Goal: Information Seeking & Learning: Learn about a topic

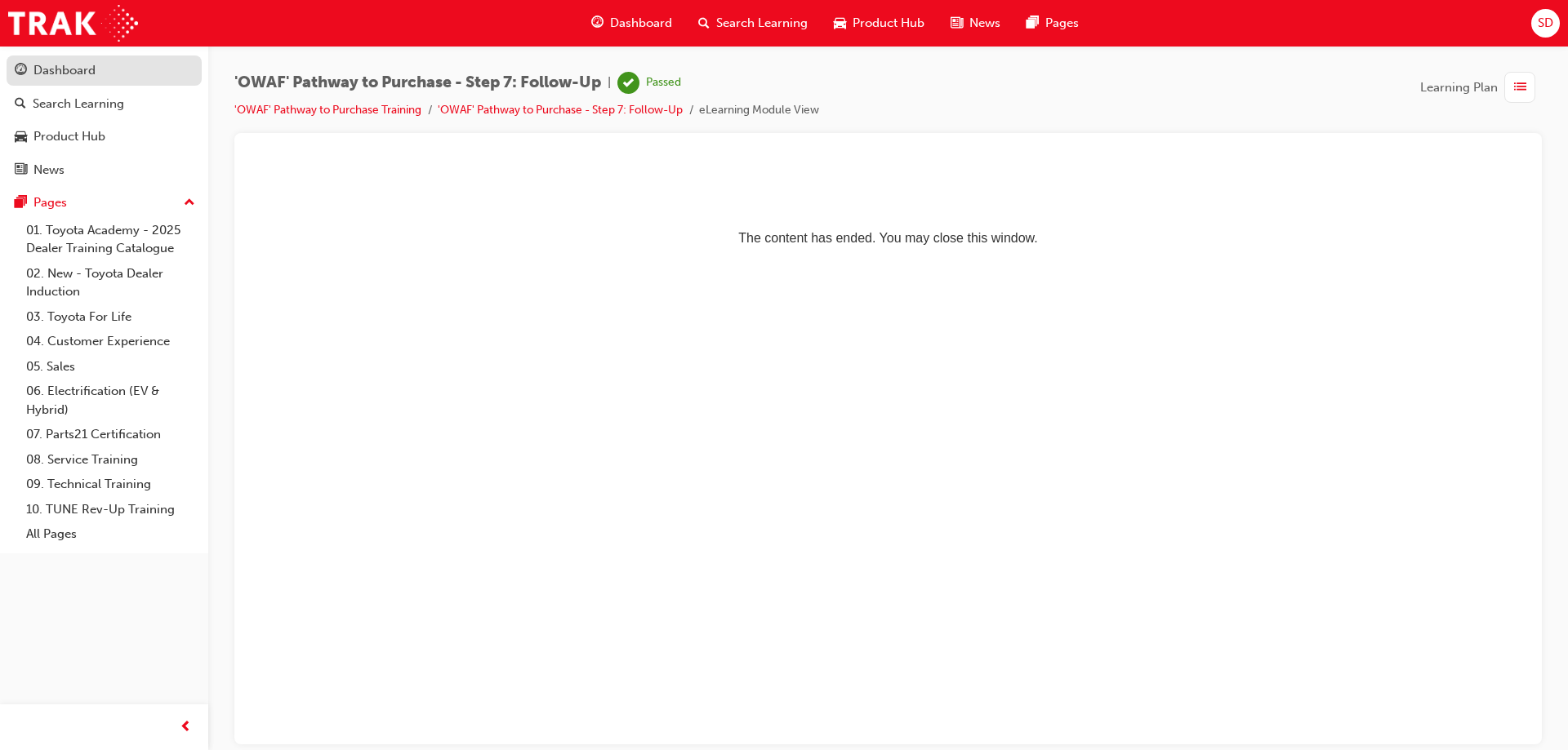
click at [27, 75] on div "Dashboard" at bounding box center [104, 70] width 178 height 20
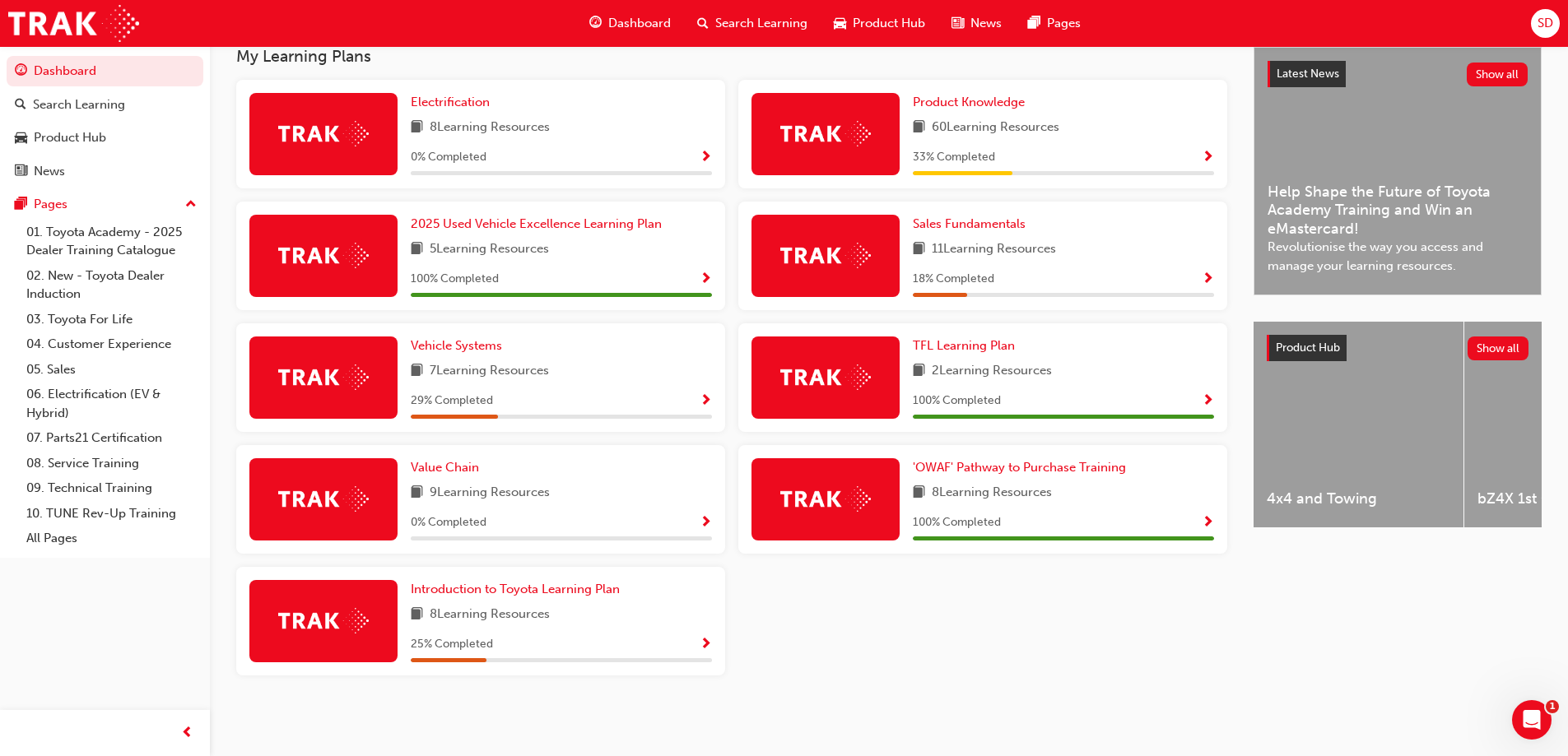
scroll to position [296, 0]
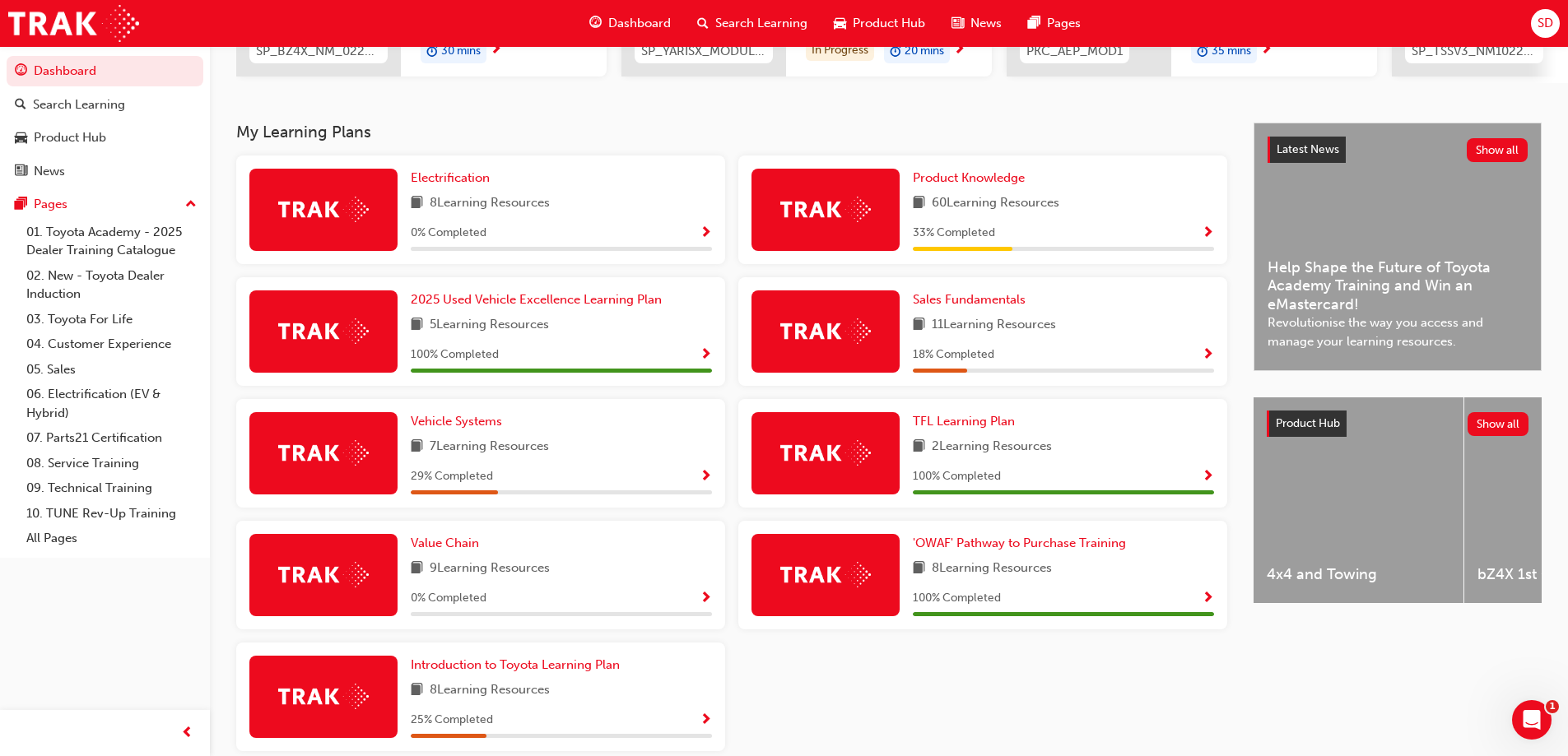
click at [1206, 241] on span "Show Progress" at bounding box center [1208, 233] width 12 height 15
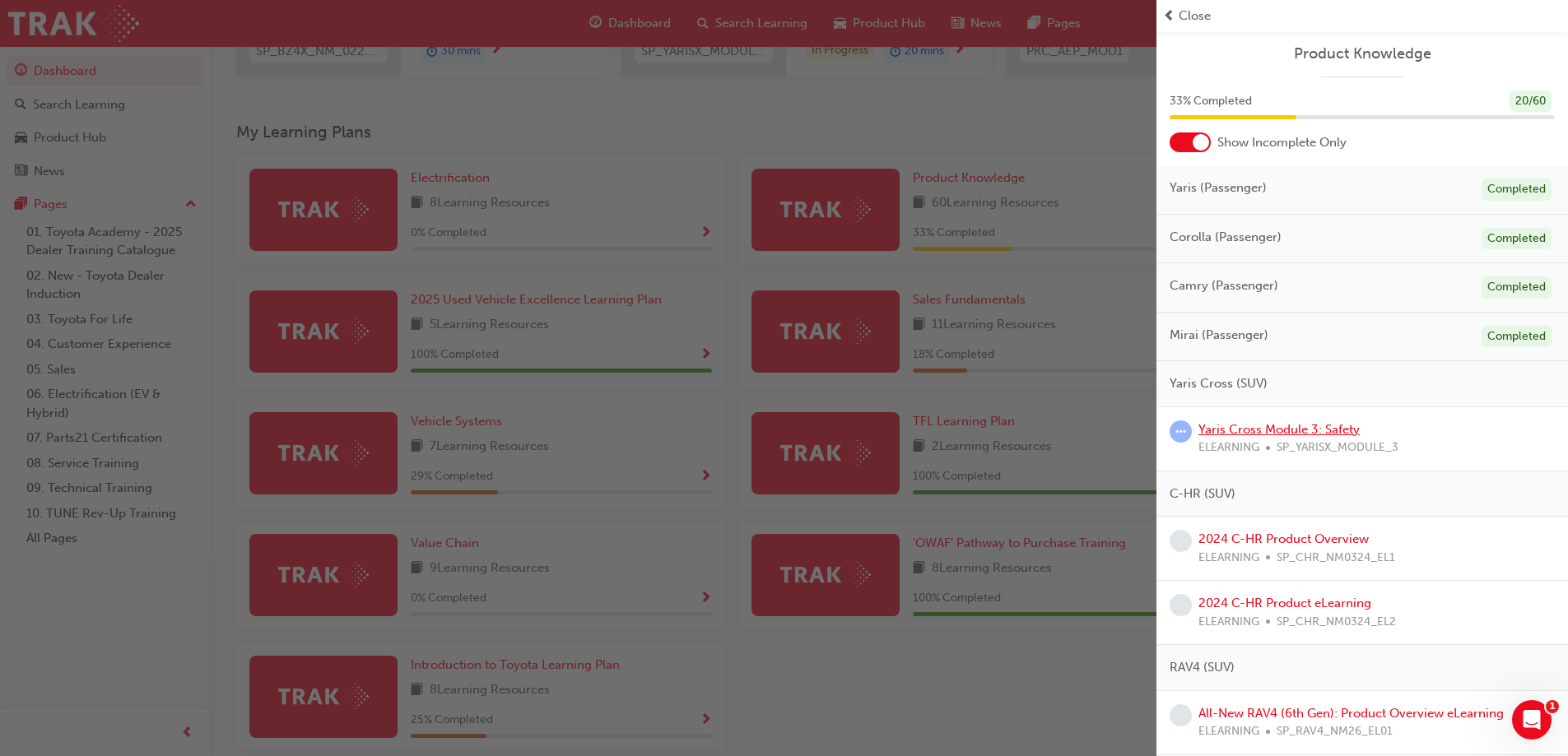
click at [1245, 431] on link "Yaris Cross Module 3: Safety" at bounding box center [1279, 429] width 161 height 15
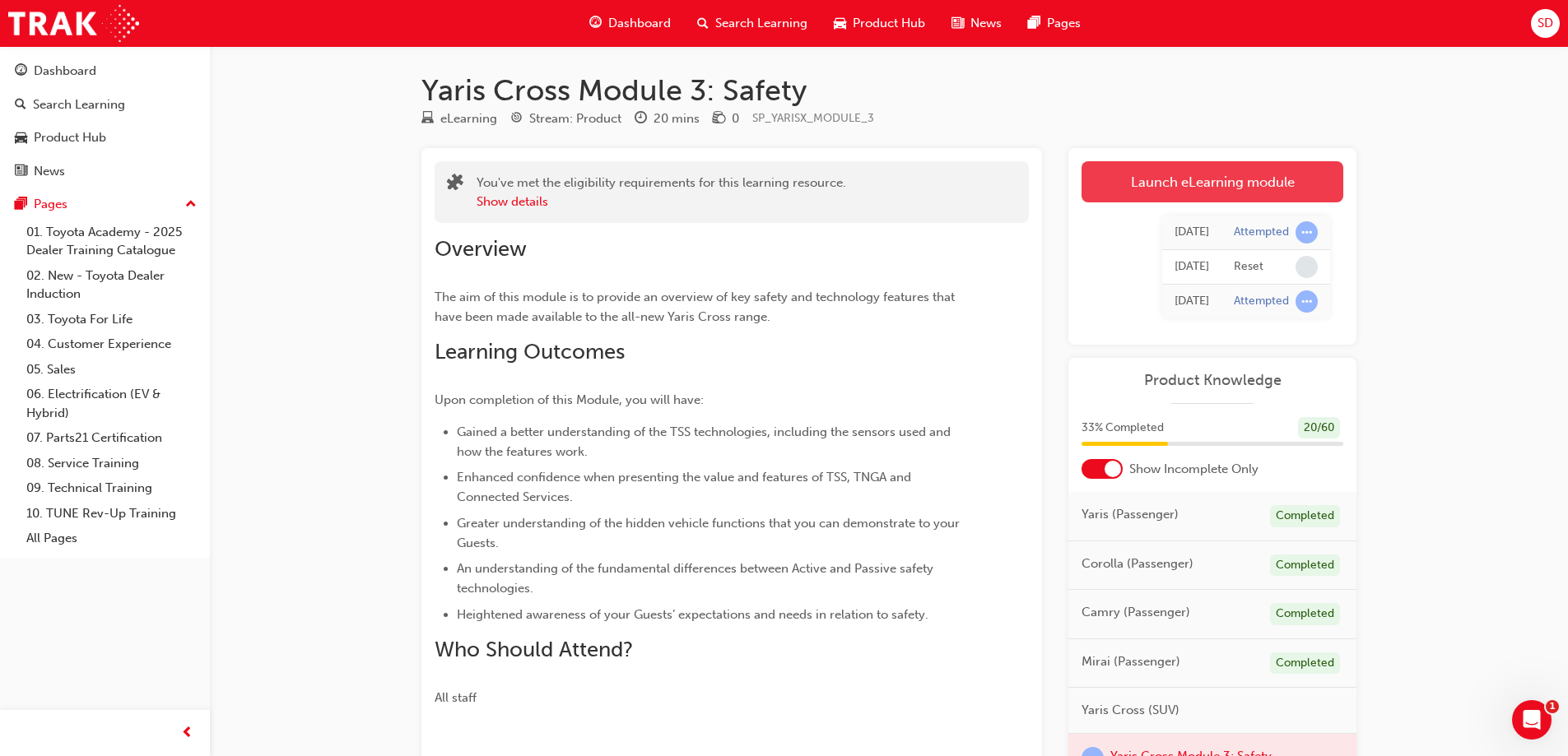
click at [1234, 170] on link "Launch eLearning module" at bounding box center [1212, 182] width 262 height 41
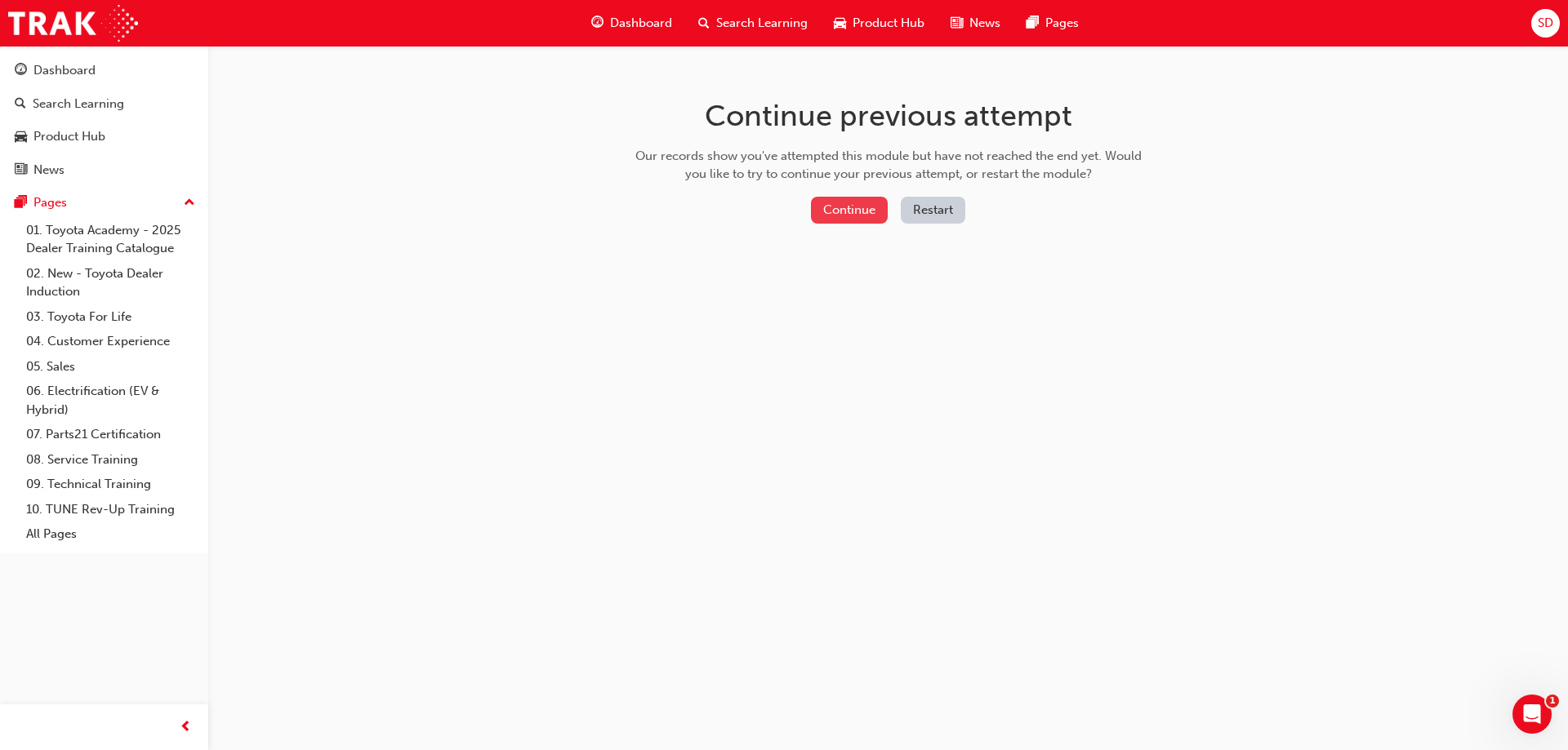
click at [877, 205] on button "Continue" at bounding box center [849, 210] width 77 height 27
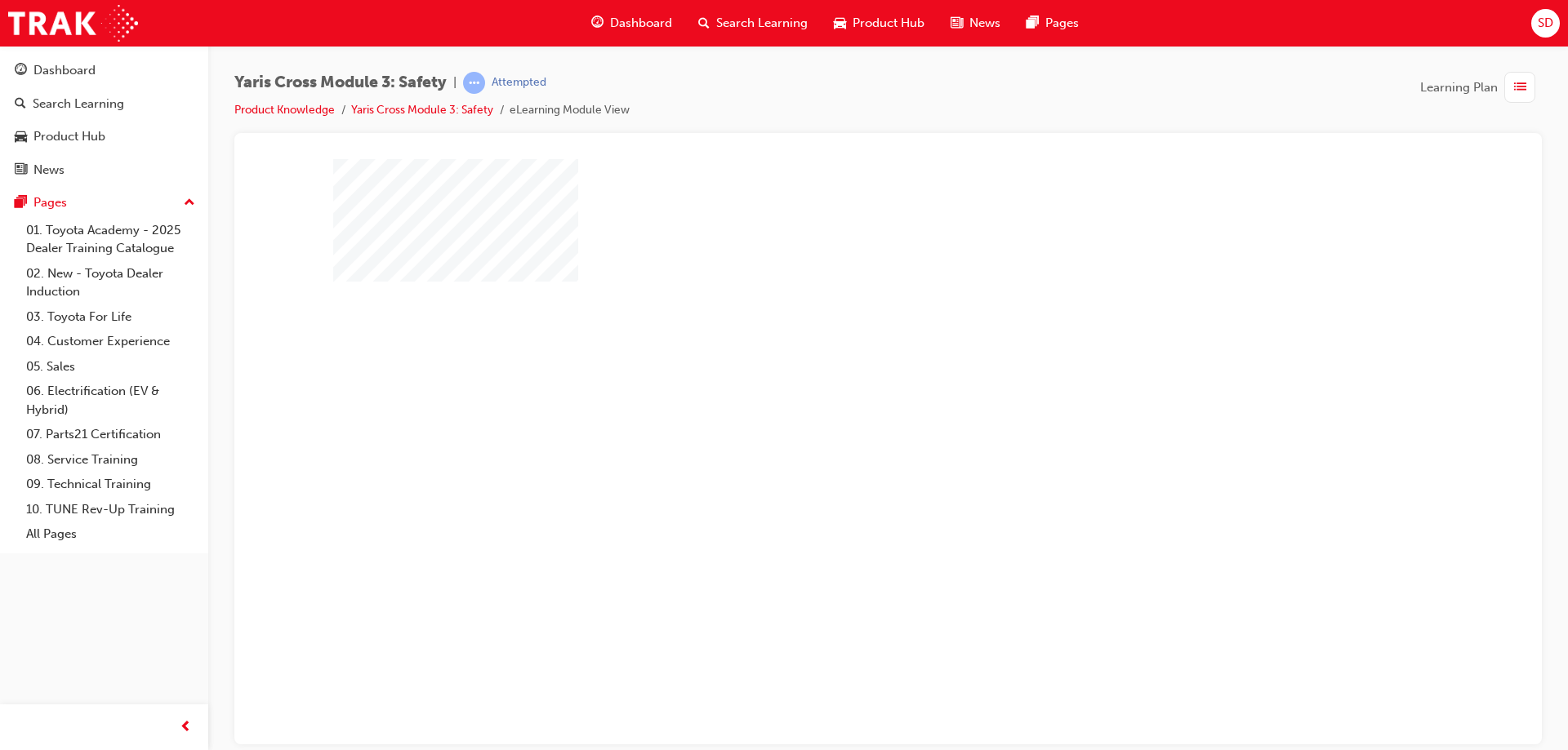
click at [841, 404] on div "play" at bounding box center [841, 404] width 0 height 0
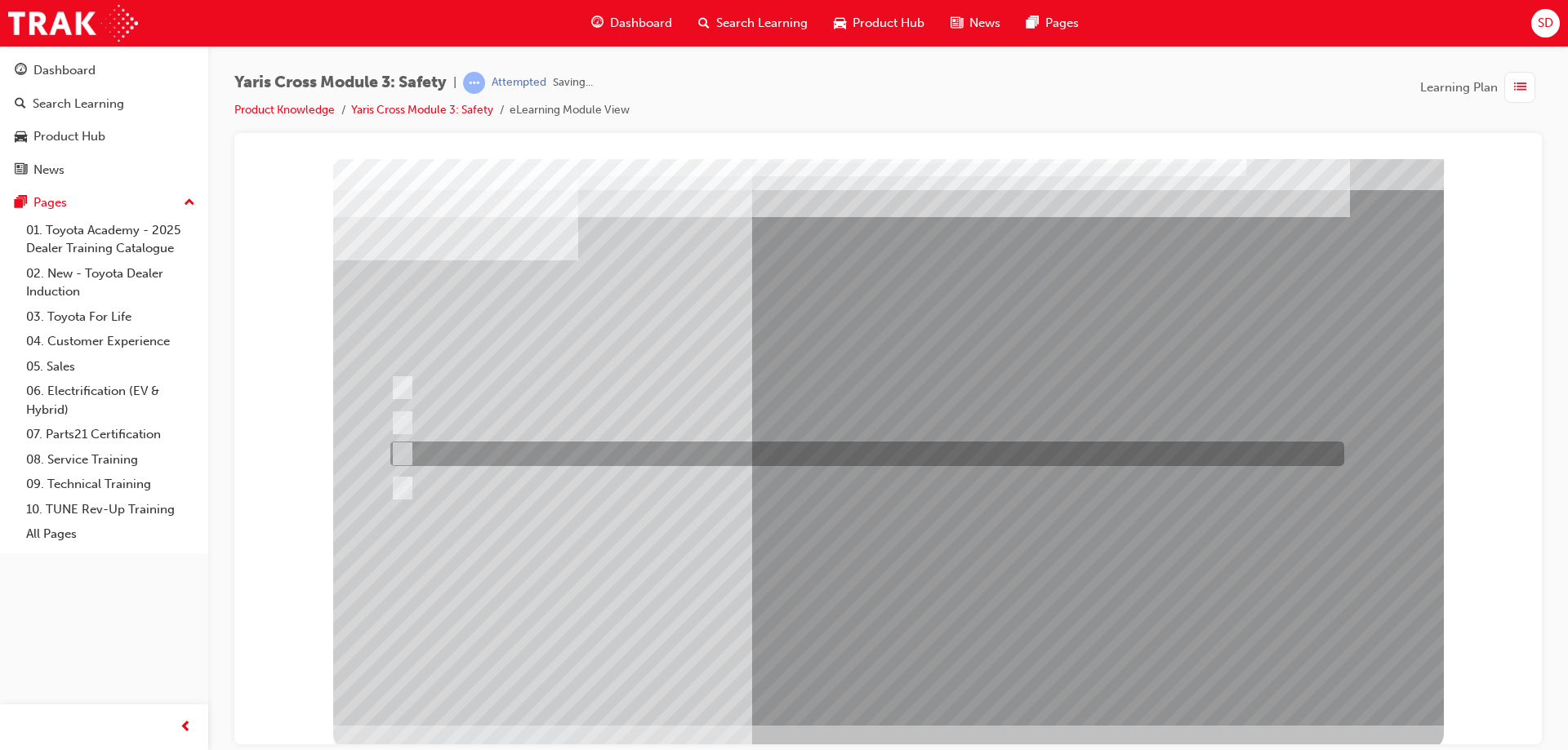
scroll to position [27, 0]
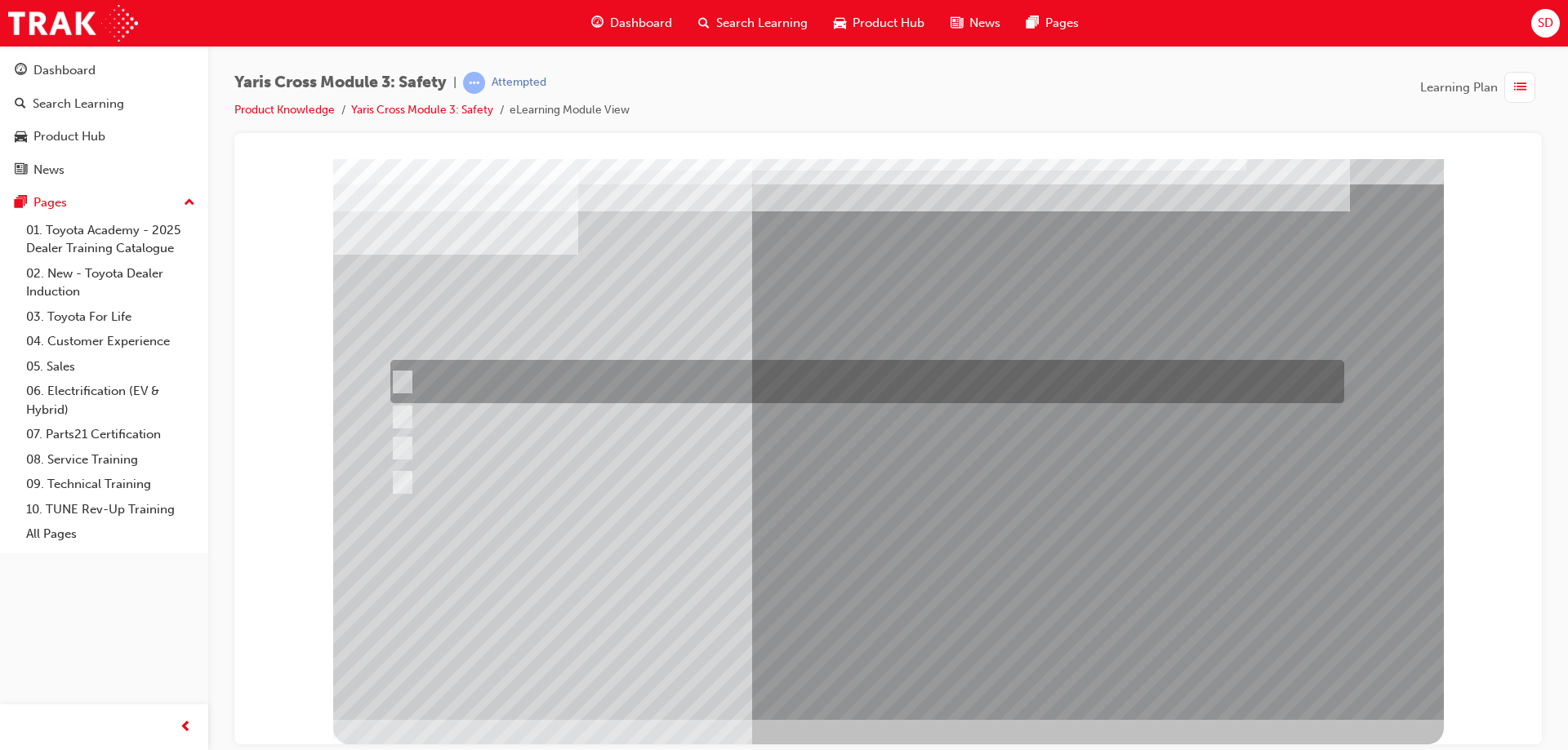
click at [405, 377] on input "Lane Departure Assist with Steering Control" at bounding box center [398, 382] width 18 height 18
checkbox input "true"
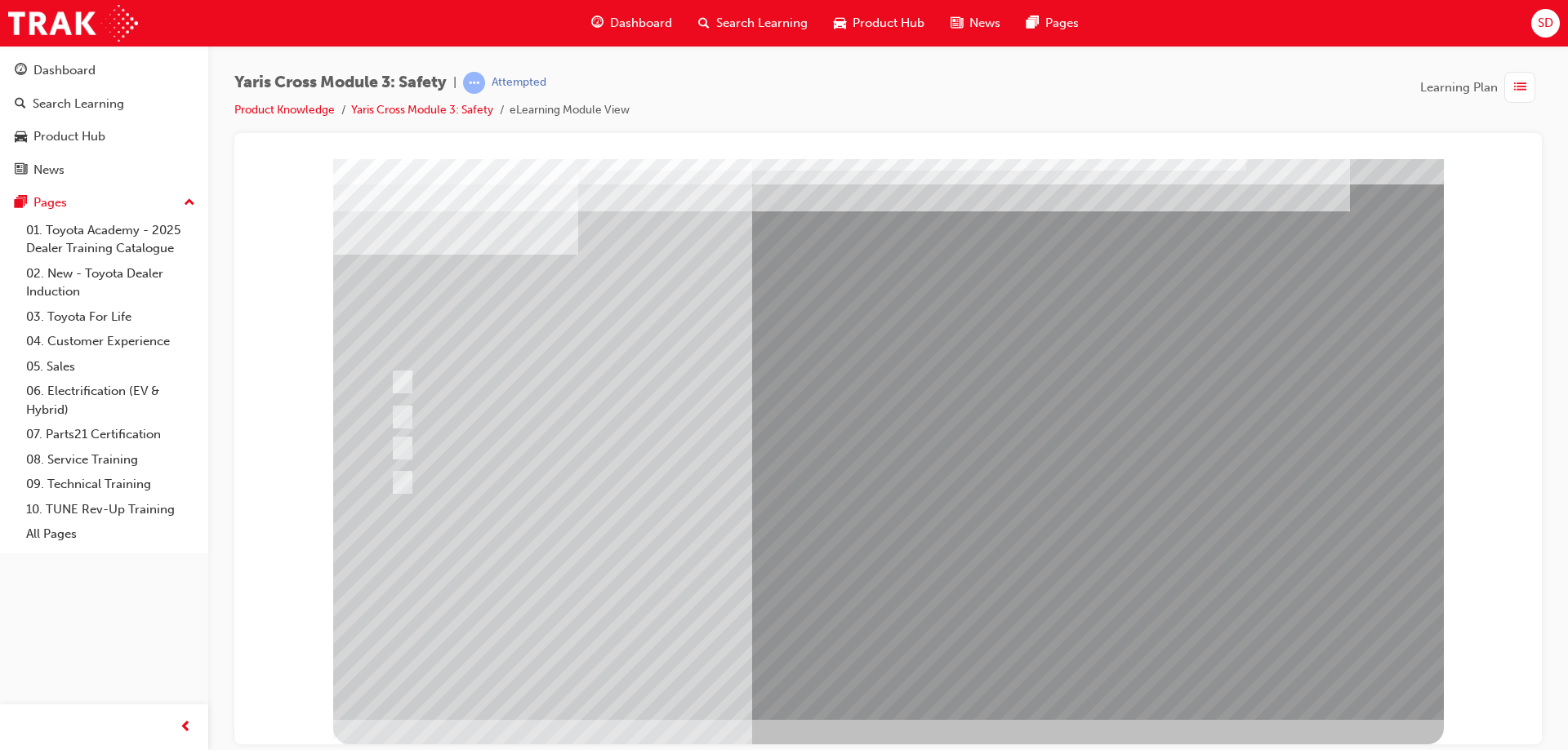
click at [403, 420] on div at bounding box center [889, 425] width 1111 height 587
click at [398, 368] on div at bounding box center [863, 381] width 954 height 43
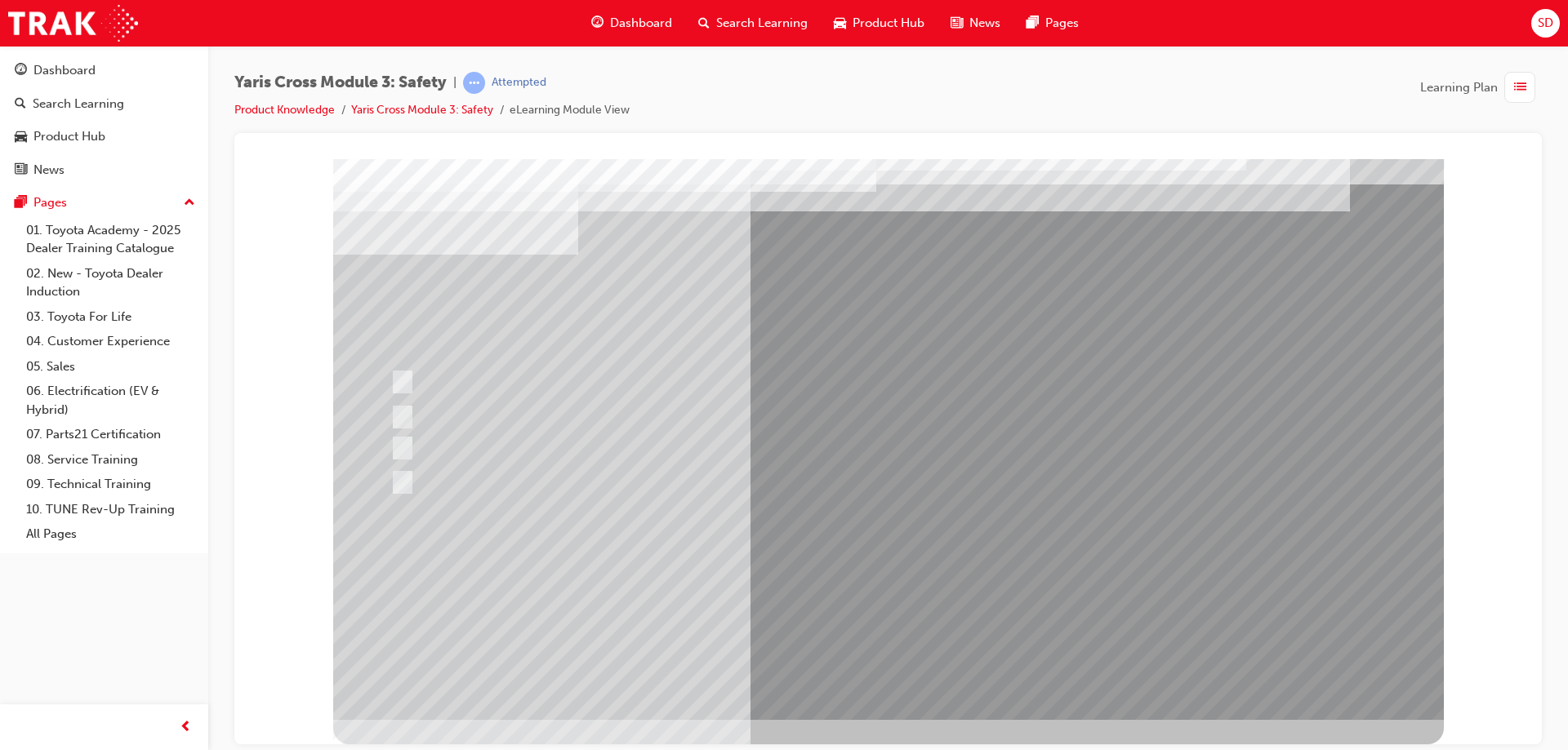
click at [972, 492] on div at bounding box center [863, 483] width 954 height 24
drag, startPoint x: 954, startPoint y: 573, endPoint x: 922, endPoint y: 563, distance: 33.5
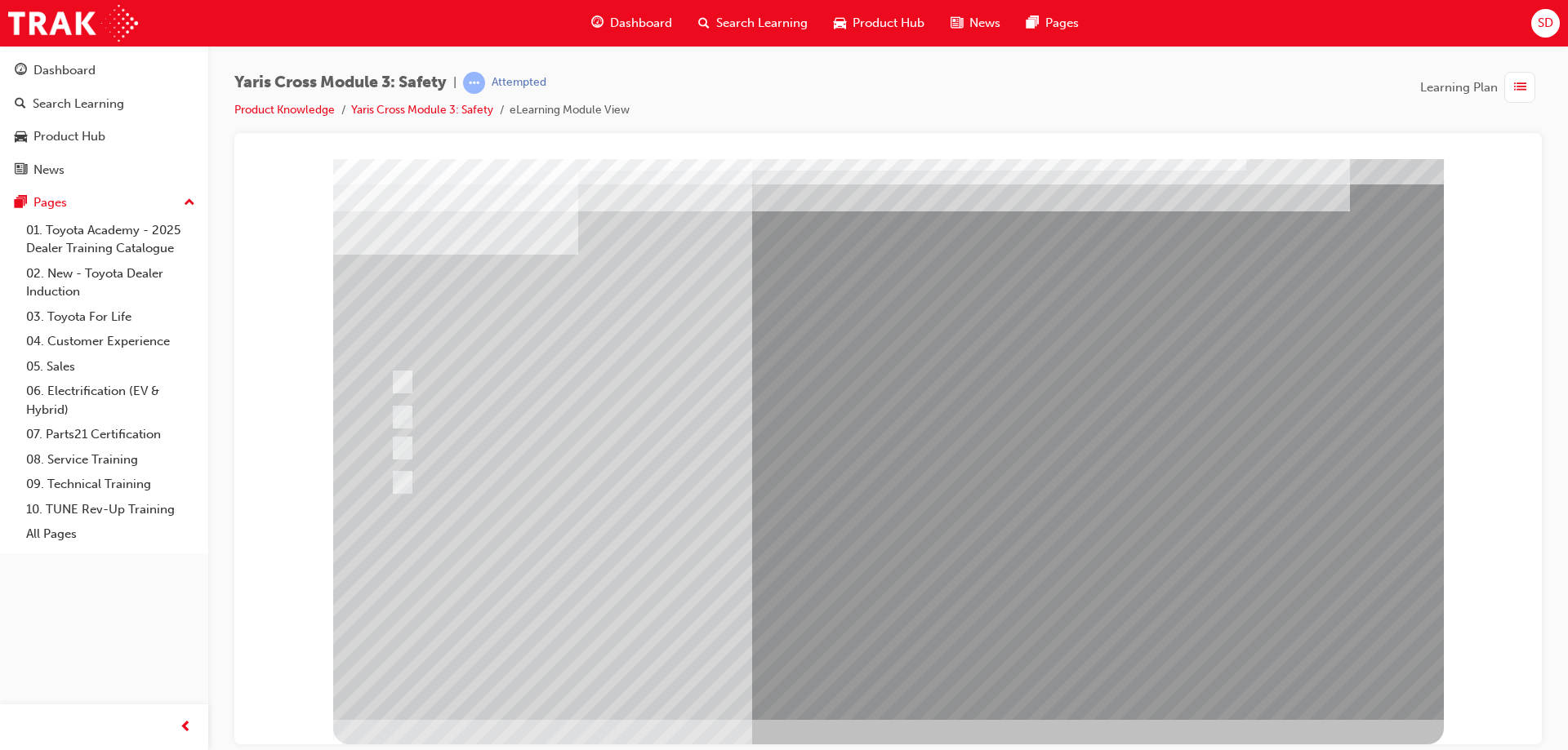
scroll to position [0, 0]
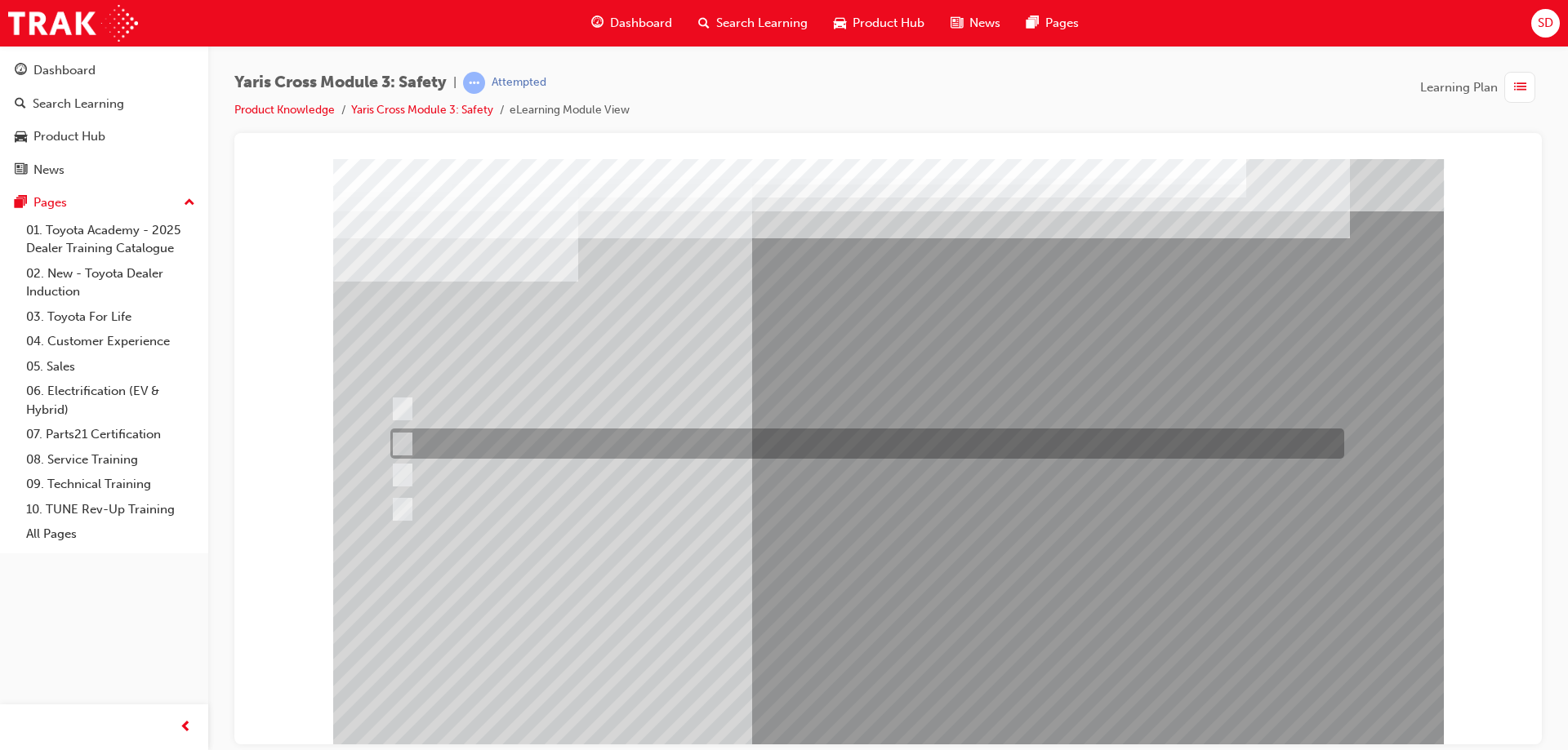
click at [406, 437] on input "SRS Airbags" at bounding box center [399, 444] width 18 height 18
radio input "true"
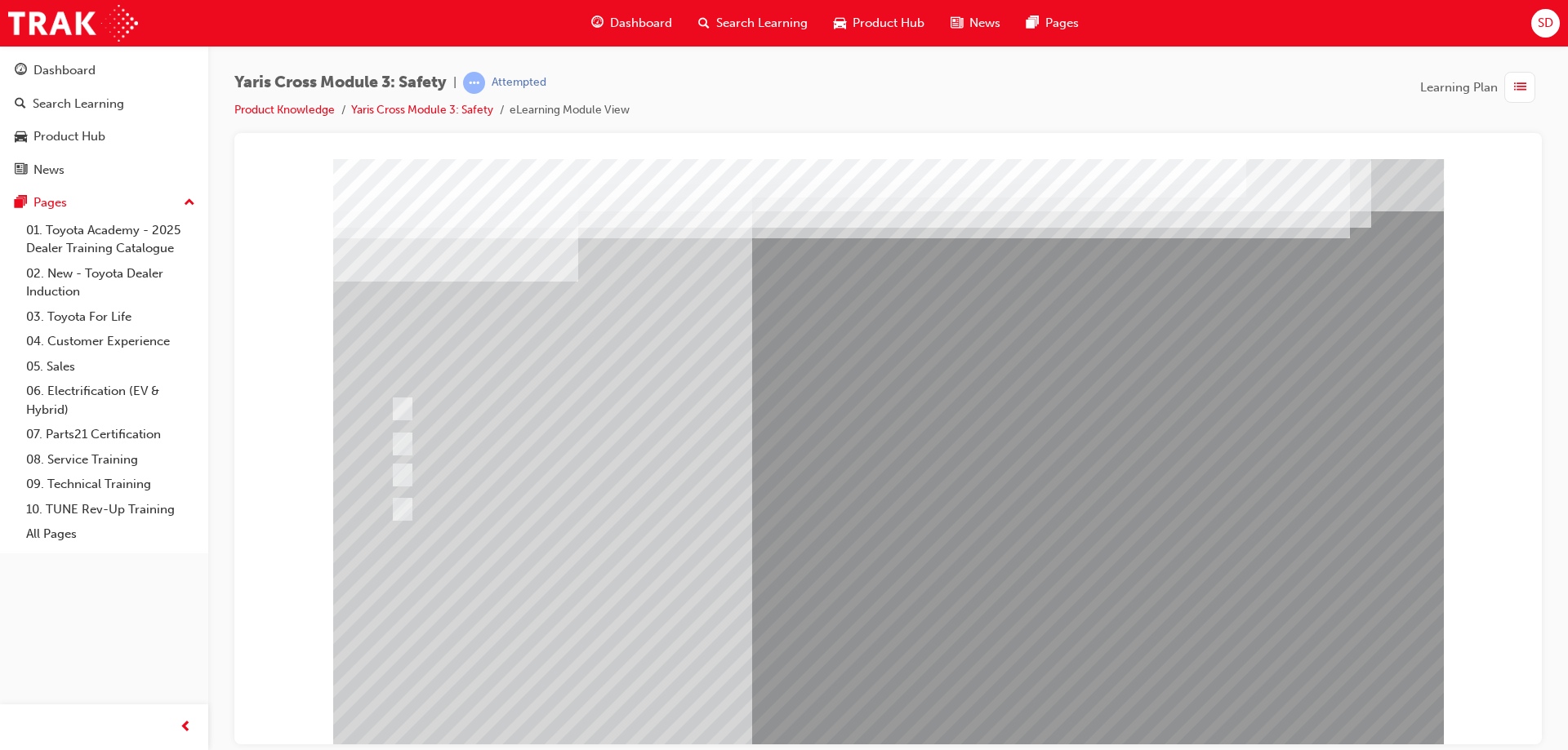
click at [907, 709] on div at bounding box center [889, 452] width 1111 height 587
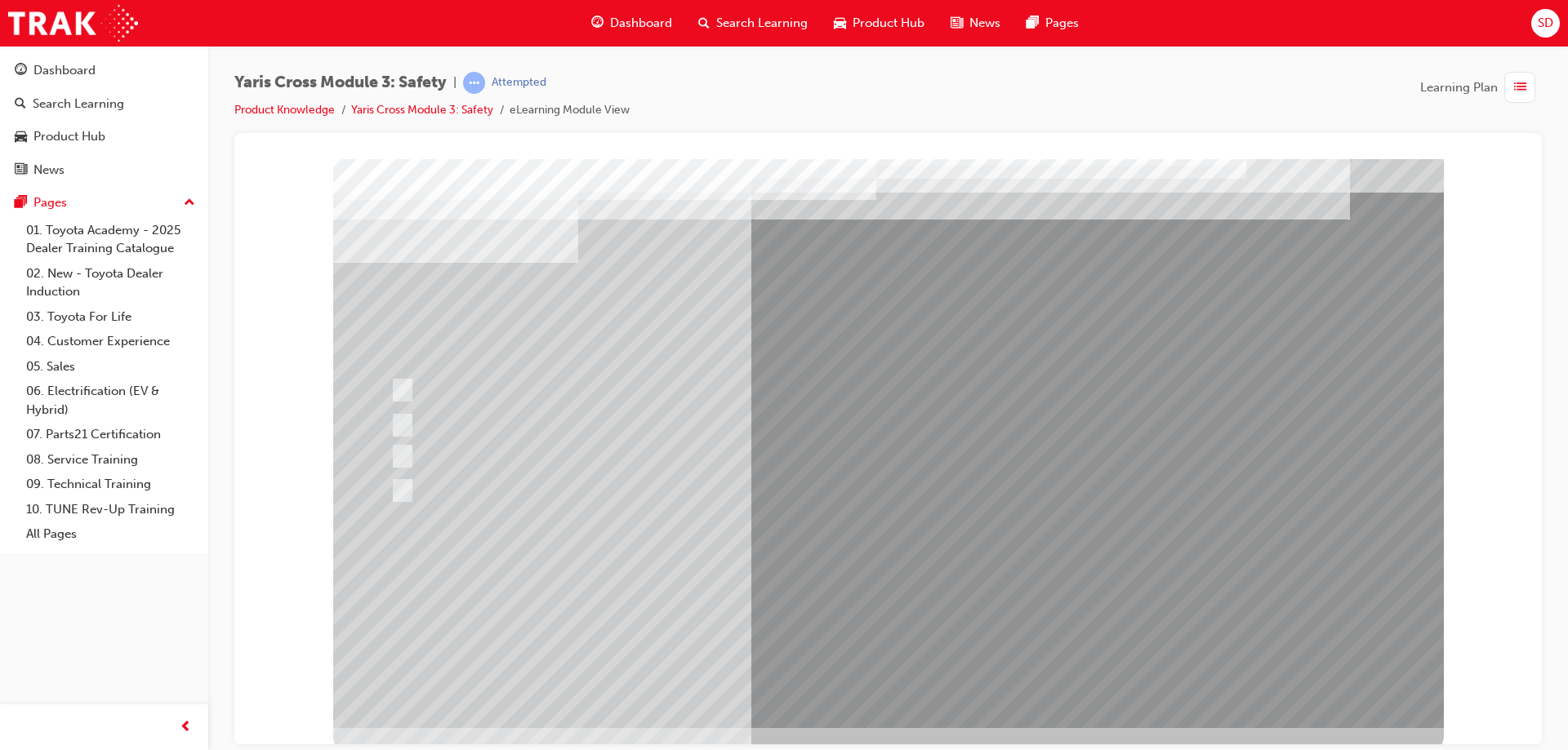
scroll to position [27, 0]
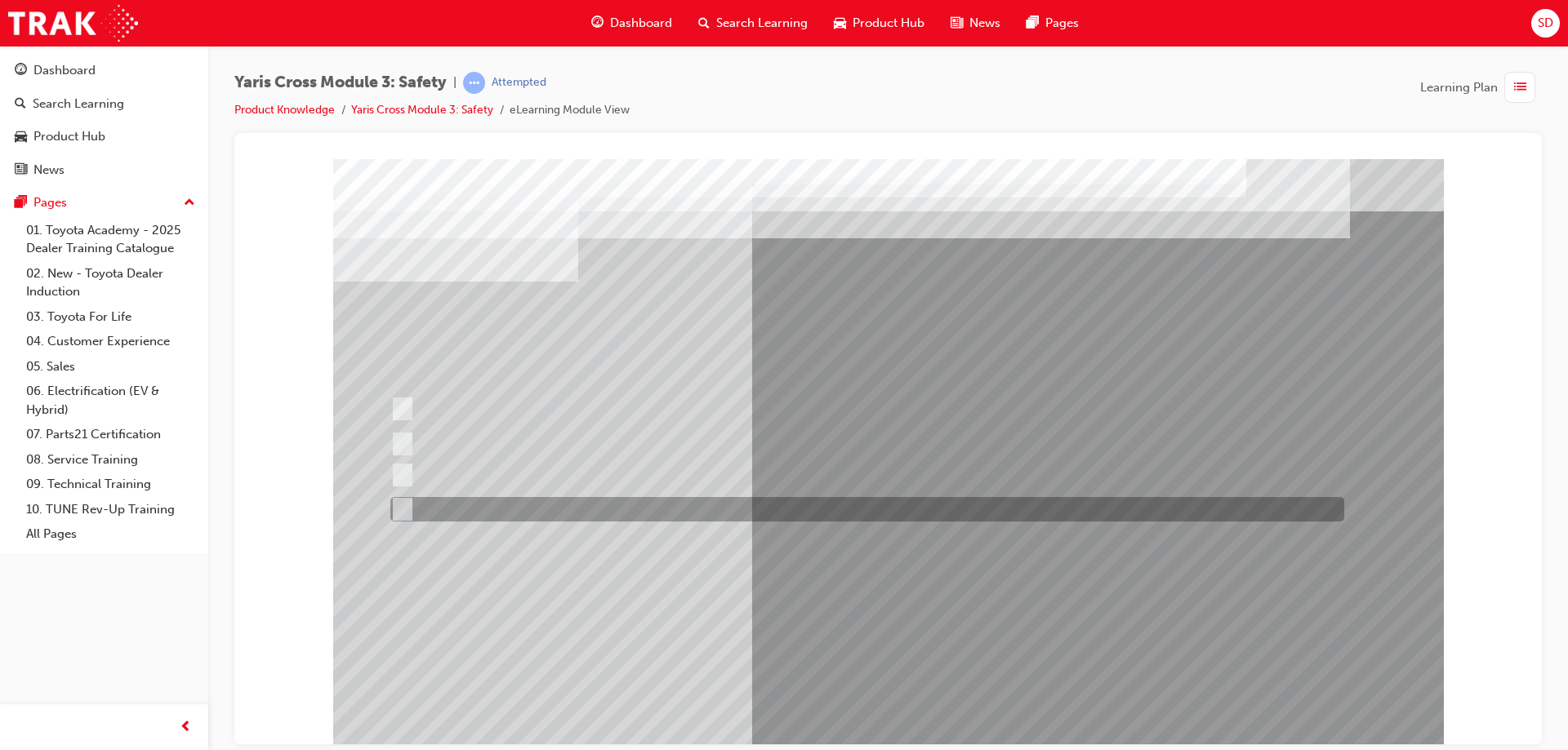
click at [401, 506] on input "2-way Sign" at bounding box center [399, 509] width 18 height 18
radio input "true"
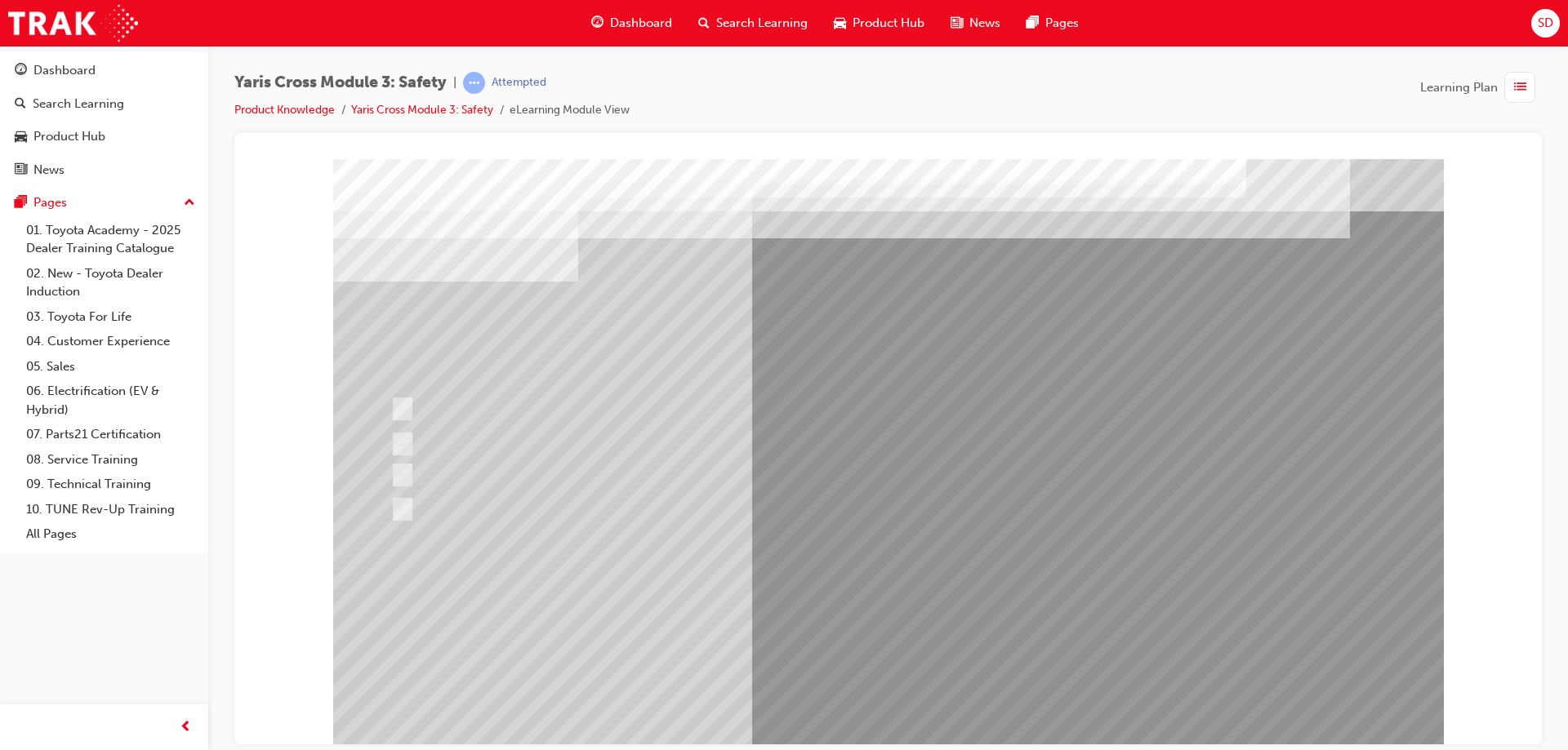
click at [923, 622] on div at bounding box center [889, 452] width 1111 height 587
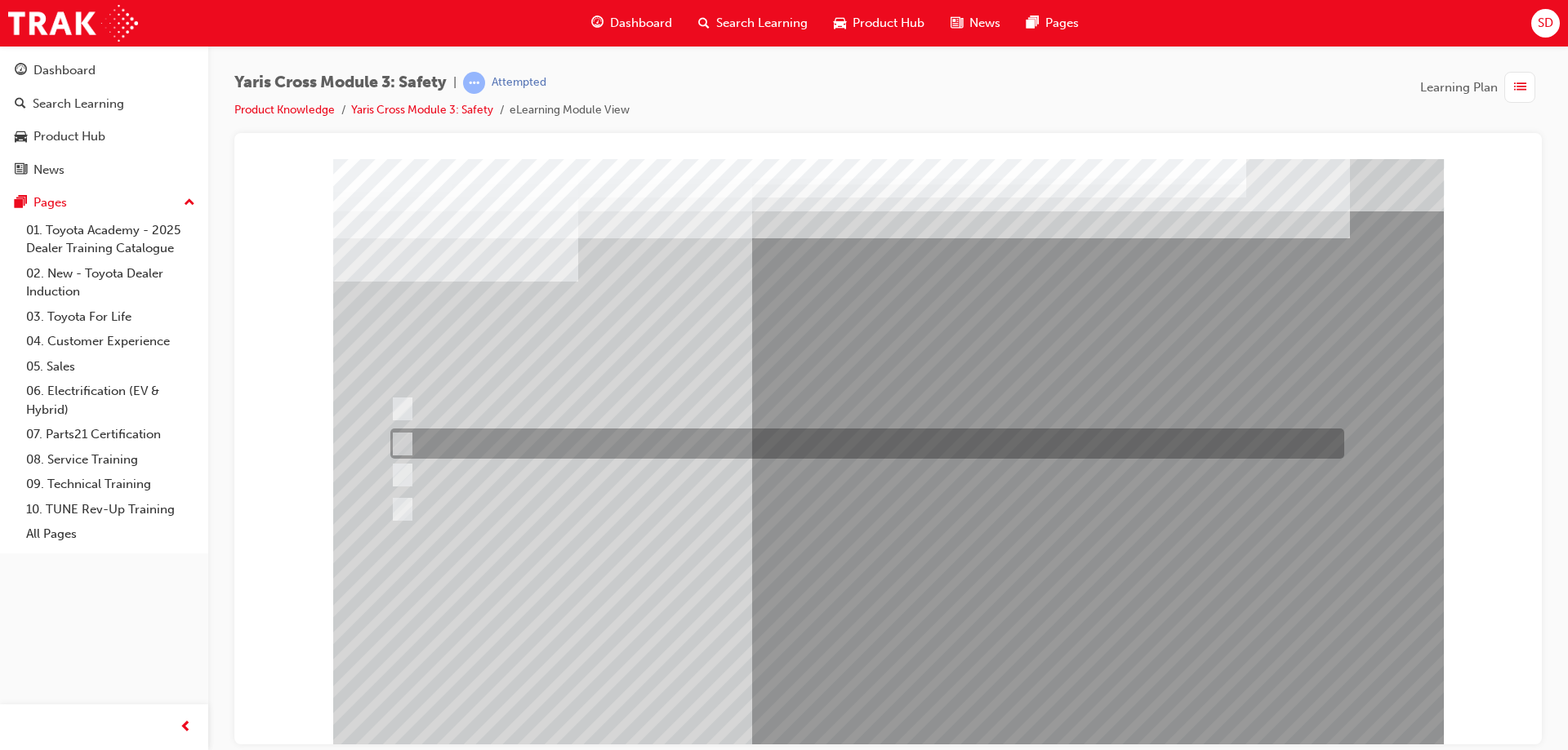
click at [404, 435] on input "Stop the vehicle" at bounding box center [399, 444] width 18 height 18
radio input "true"
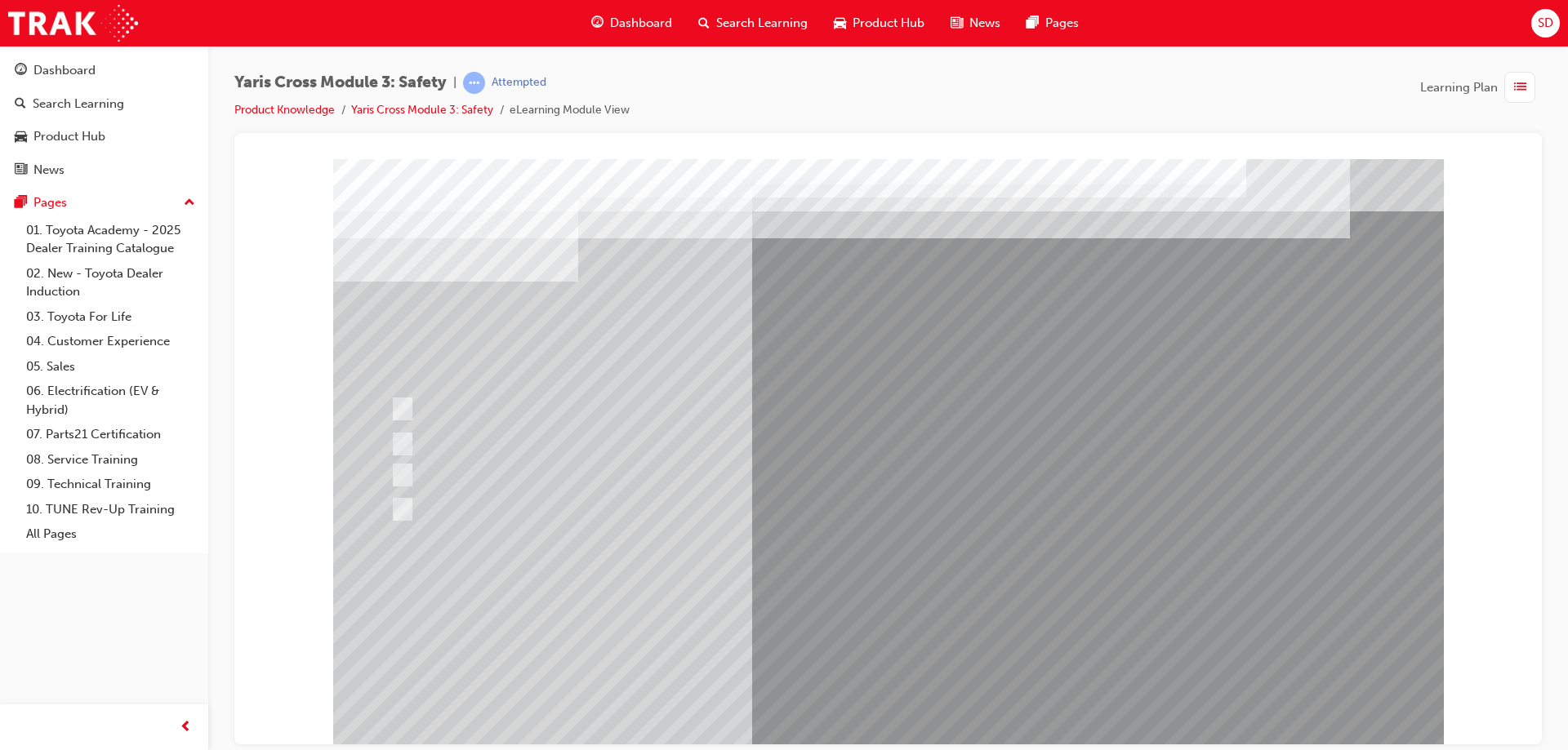
click at [867, 698] on div at bounding box center [889, 452] width 1111 height 587
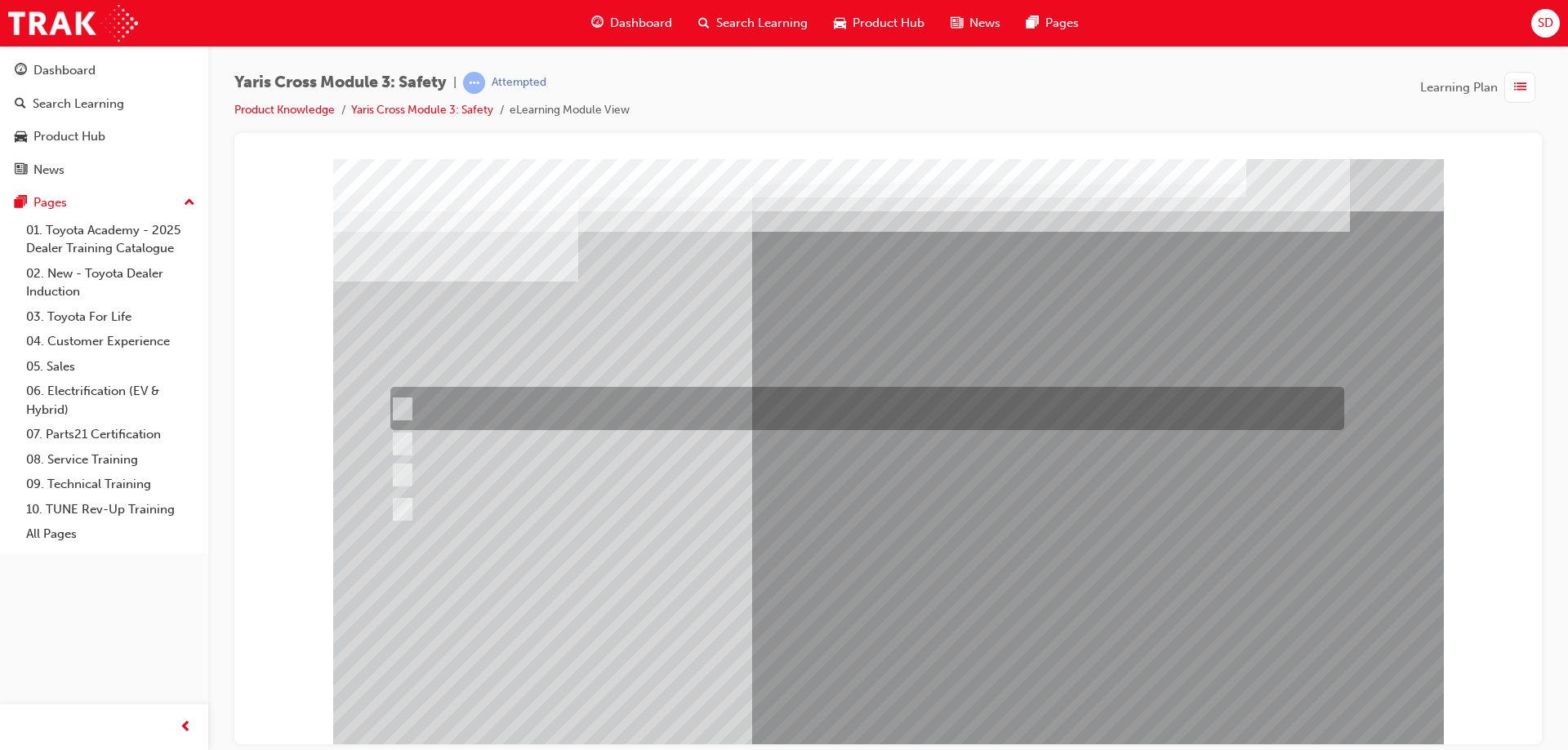
click at [402, 408] on input "TNGA-C" at bounding box center [399, 409] width 18 height 18
radio input "true"
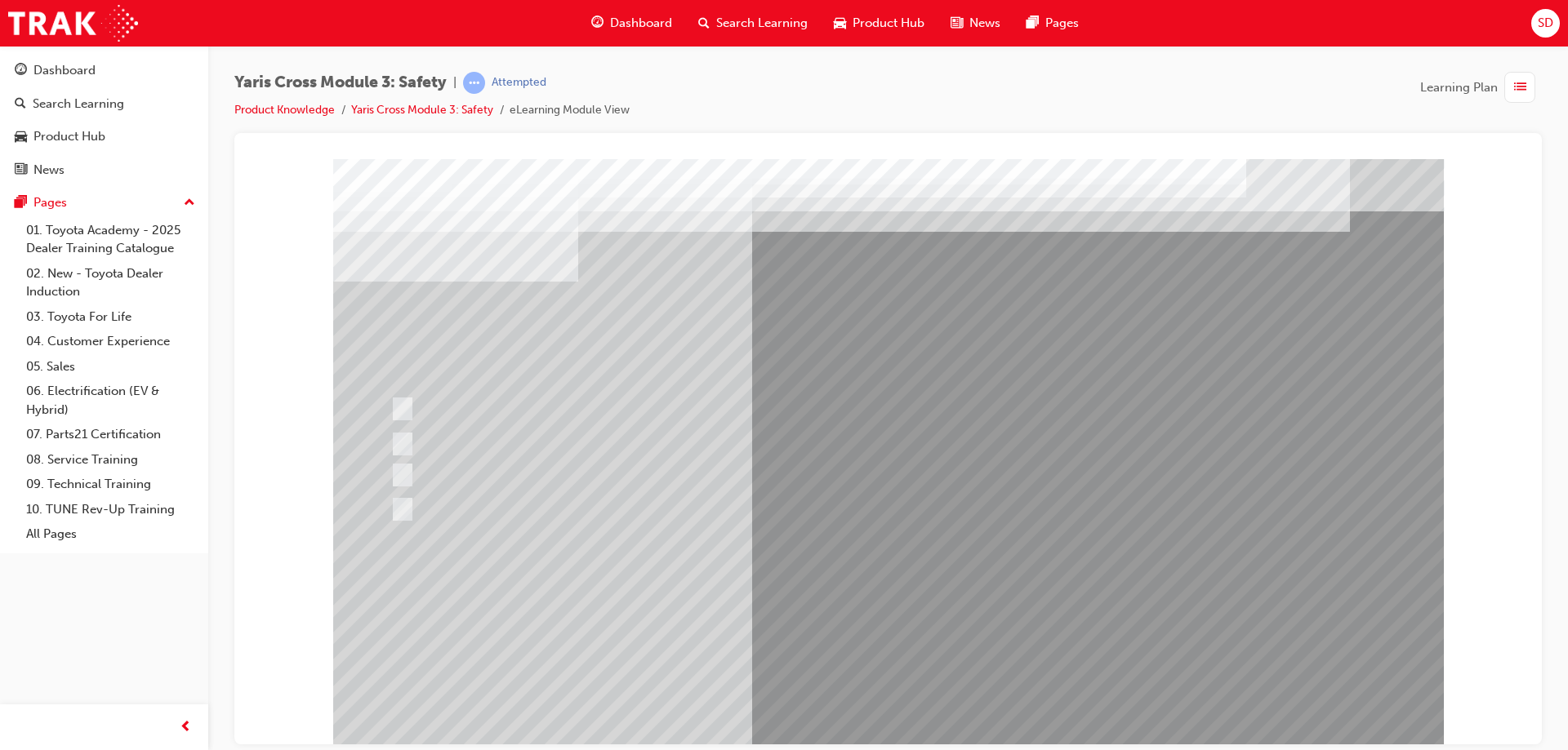
click at [791, 595] on div at bounding box center [889, 452] width 1111 height 587
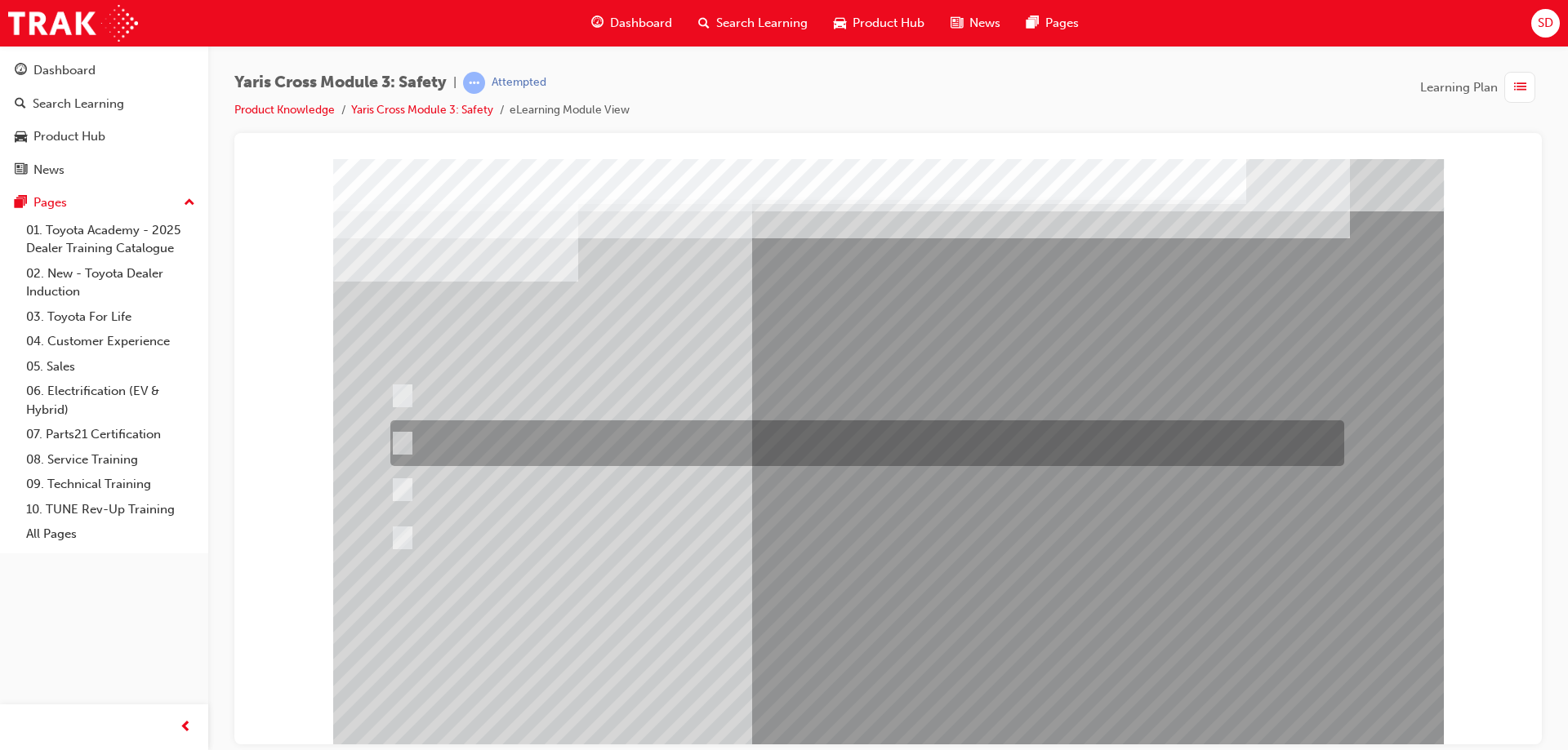
click at [395, 435] on input "When you turn right at an intersection and cross the path of an\3oncoming vehic…" at bounding box center [399, 443] width 18 height 18
radio input "true"
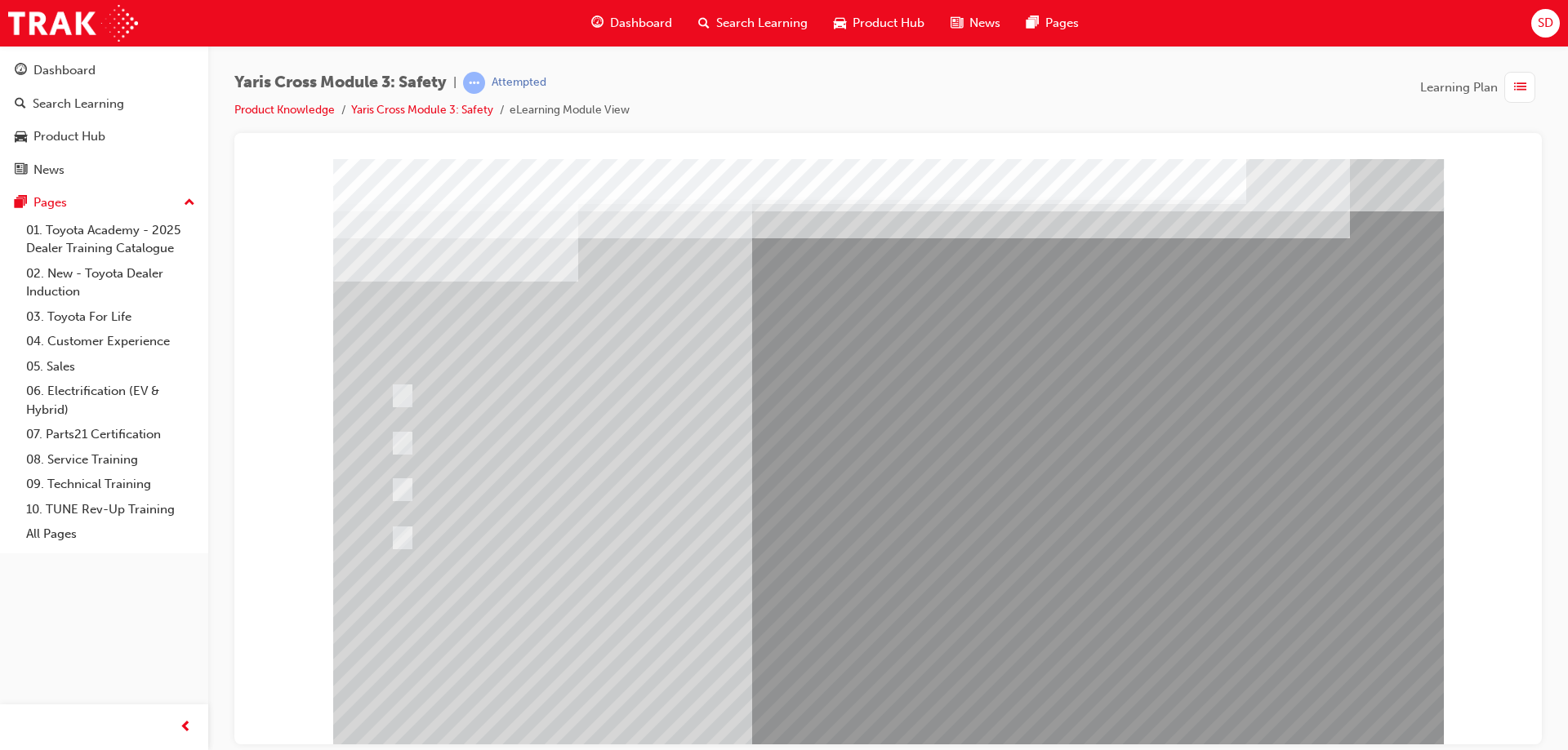
click at [890, 703] on div at bounding box center [889, 452] width 1111 height 587
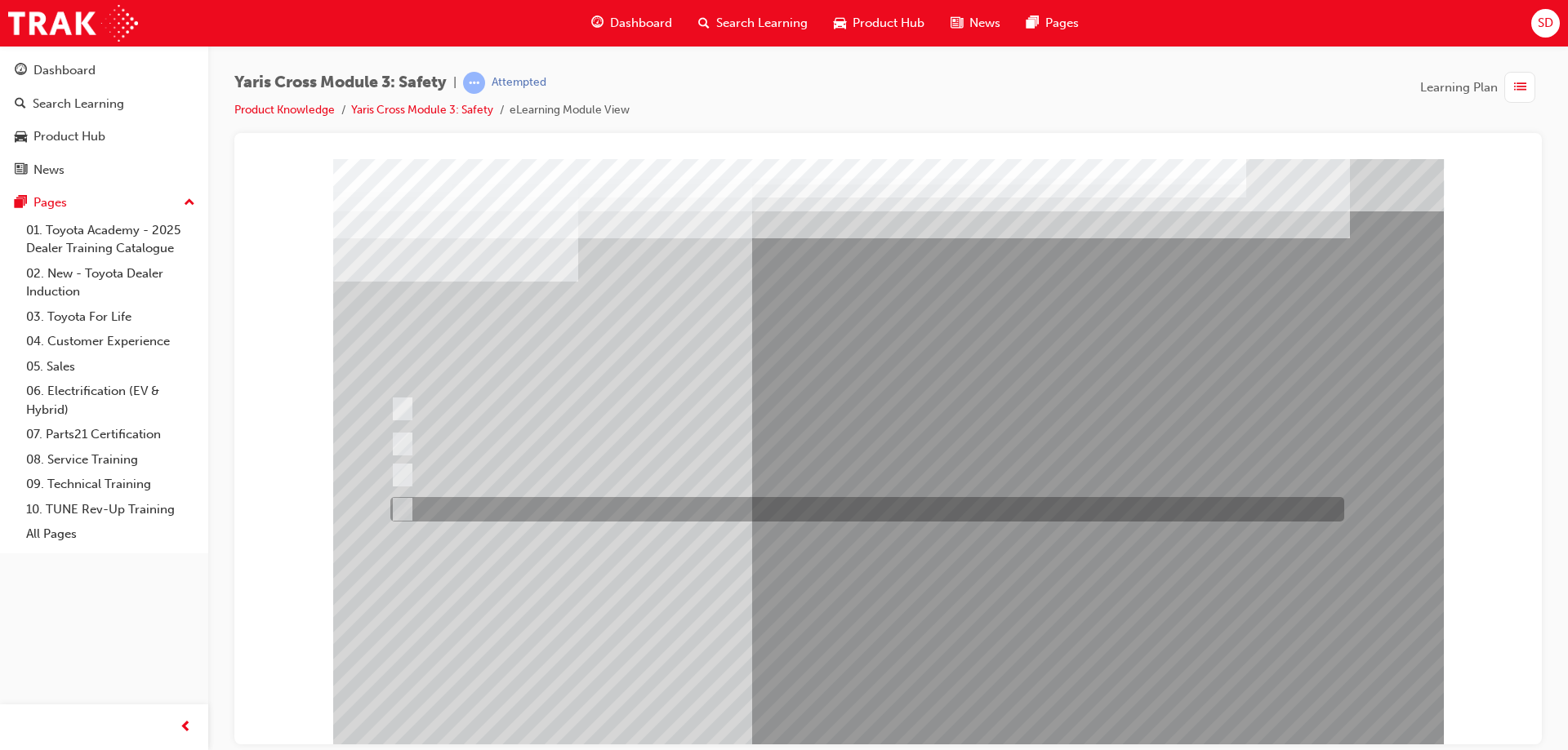
click at [403, 506] on input "Through a DCM – Dispatch Communication Mode" at bounding box center [399, 509] width 18 height 18
radio input "true"
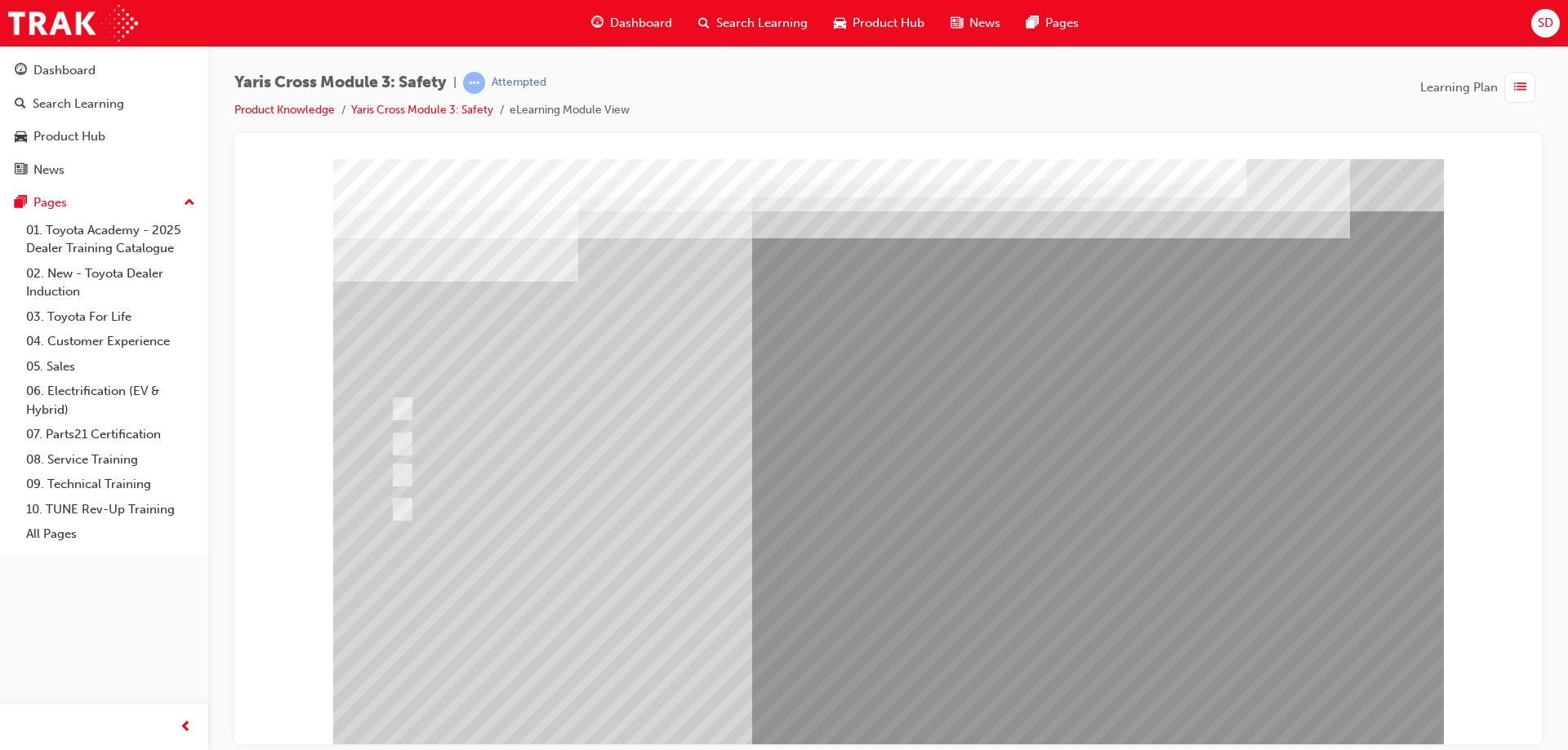
click at [885, 705] on div at bounding box center [889, 452] width 1111 height 587
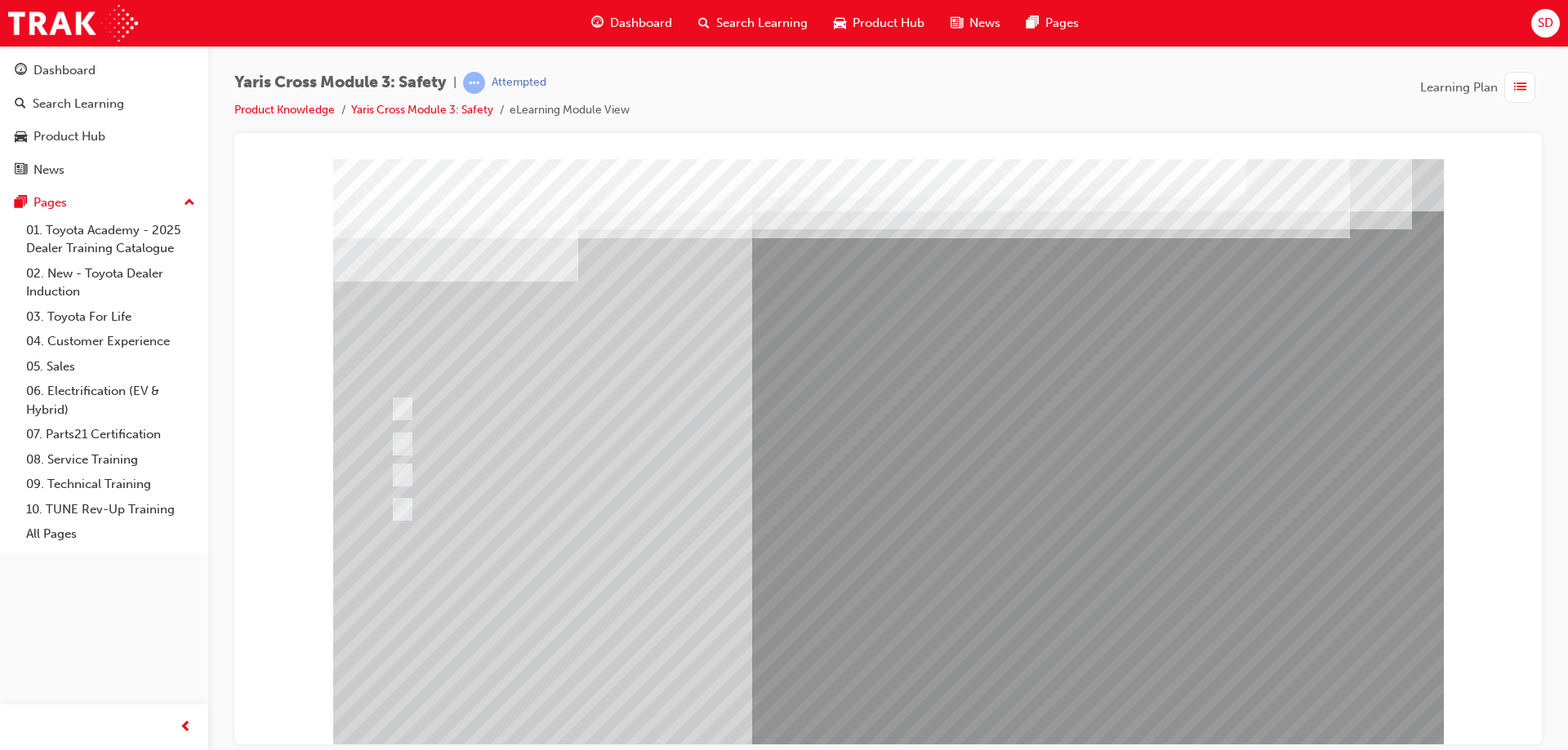
click at [390, 469] on div at bounding box center [889, 452] width 1111 height 587
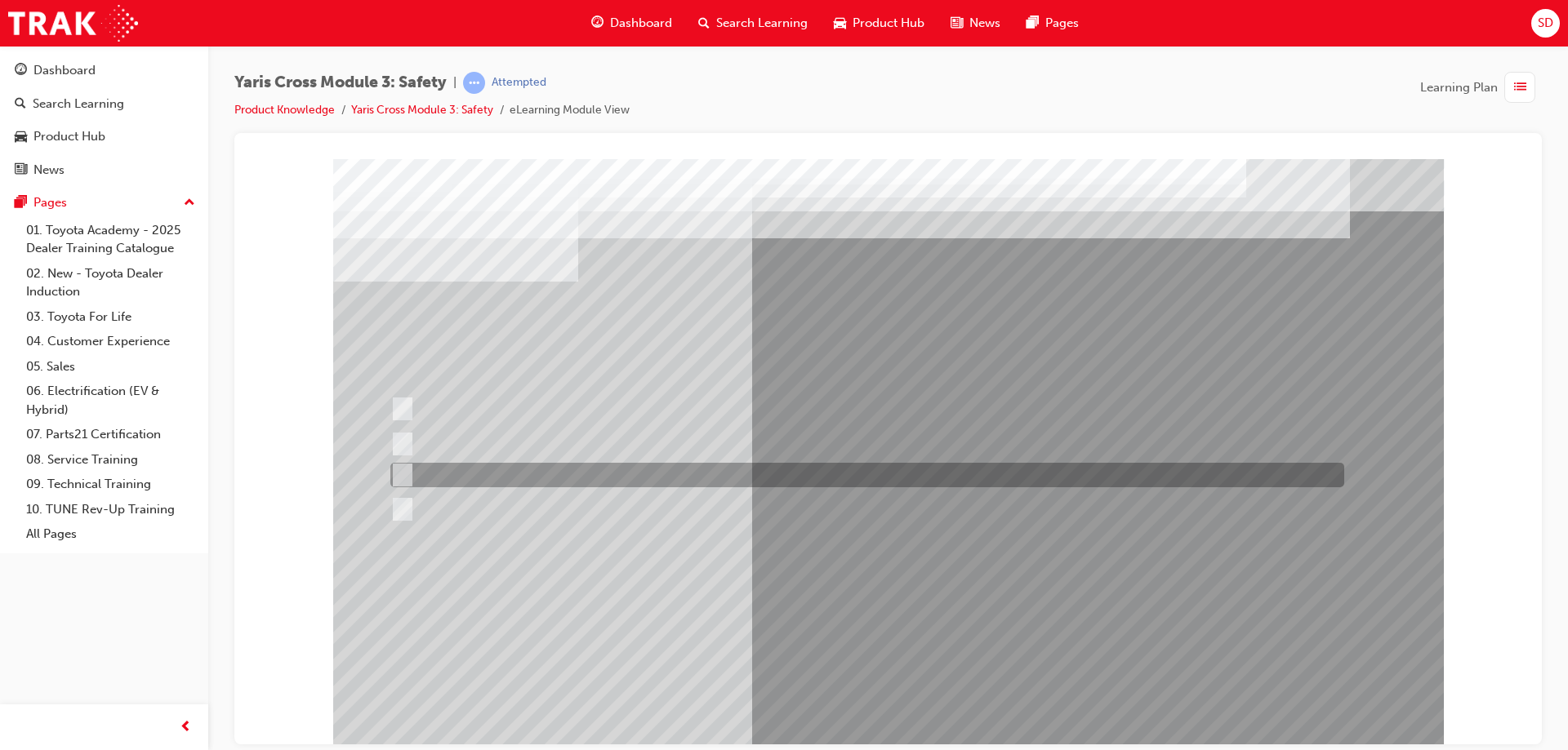
click at [403, 474] on input "ACN – Automatic Collision Notification" at bounding box center [398, 475] width 18 height 18
checkbox input "true"
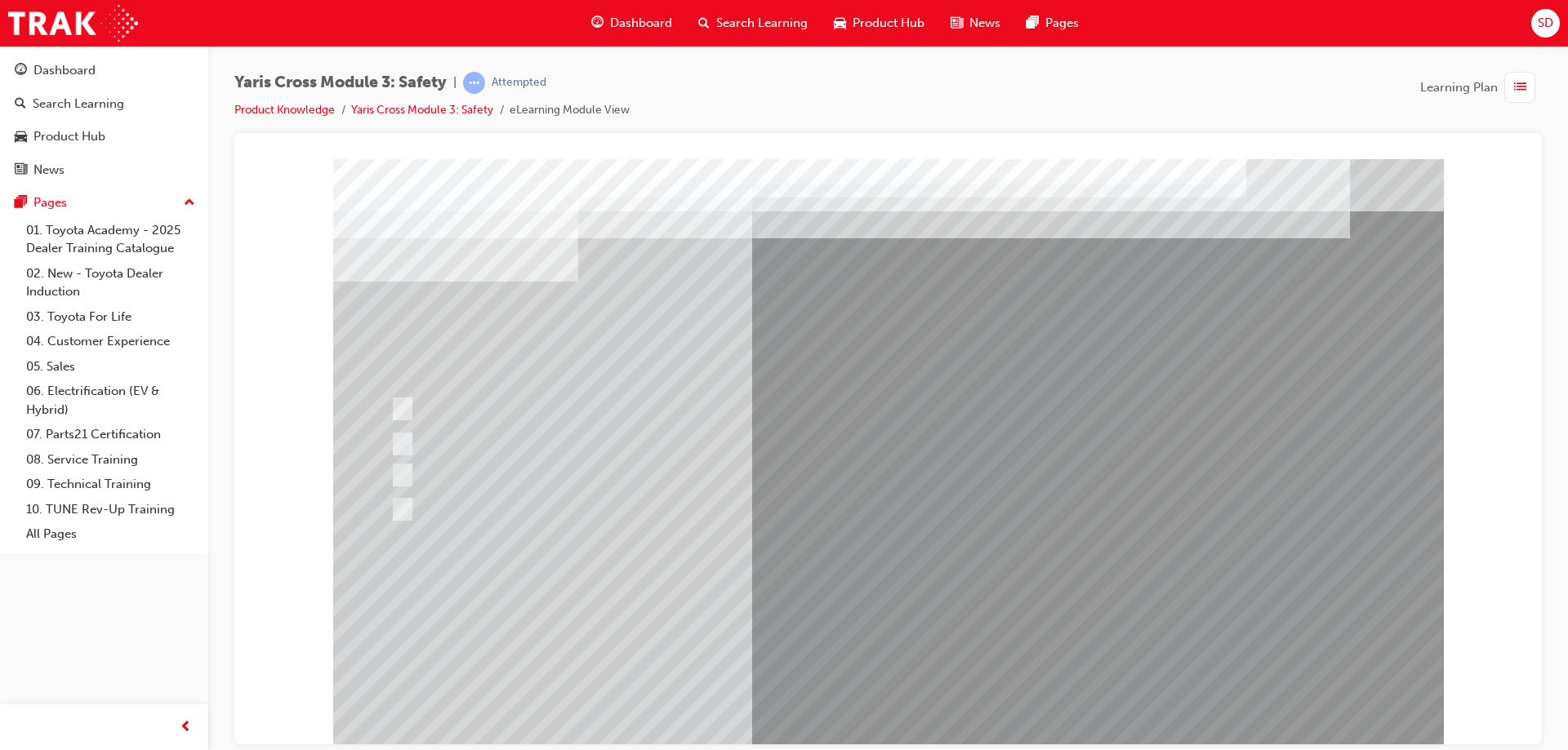
click at [854, 709] on div at bounding box center [889, 452] width 1111 height 587
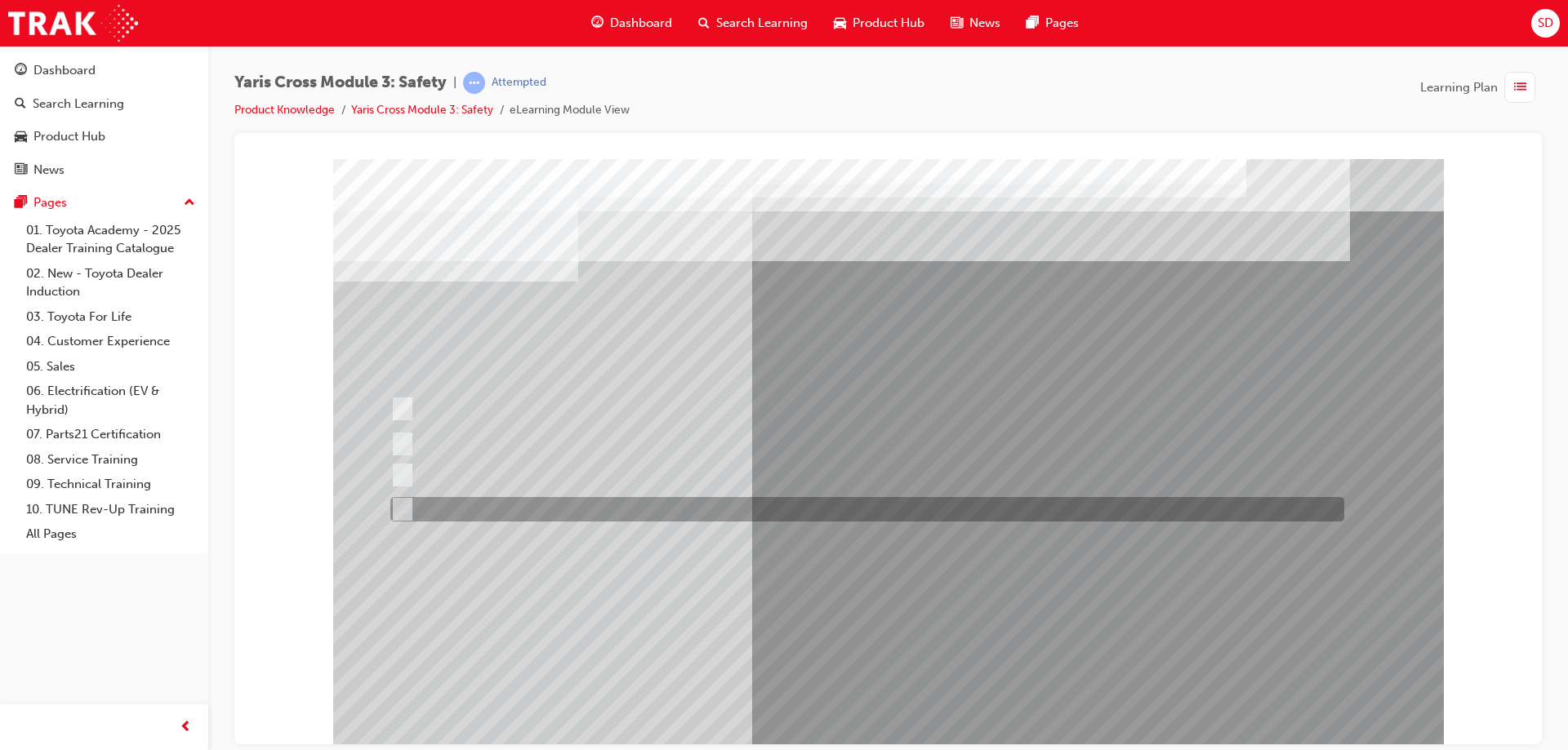
click at [408, 505] on div at bounding box center [863, 510] width 954 height 24
radio input "true"
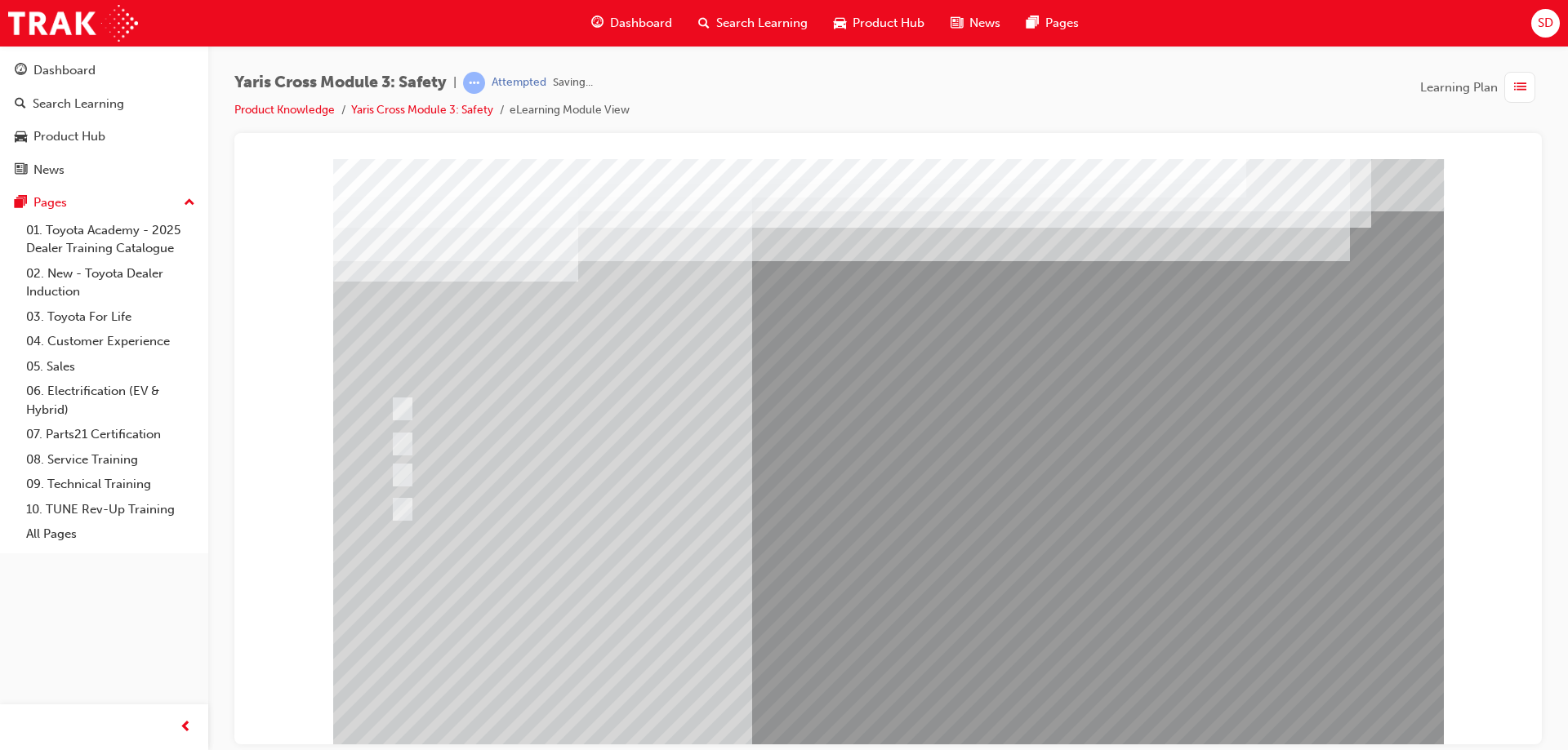
click at [862, 698] on div at bounding box center [889, 452] width 1111 height 587
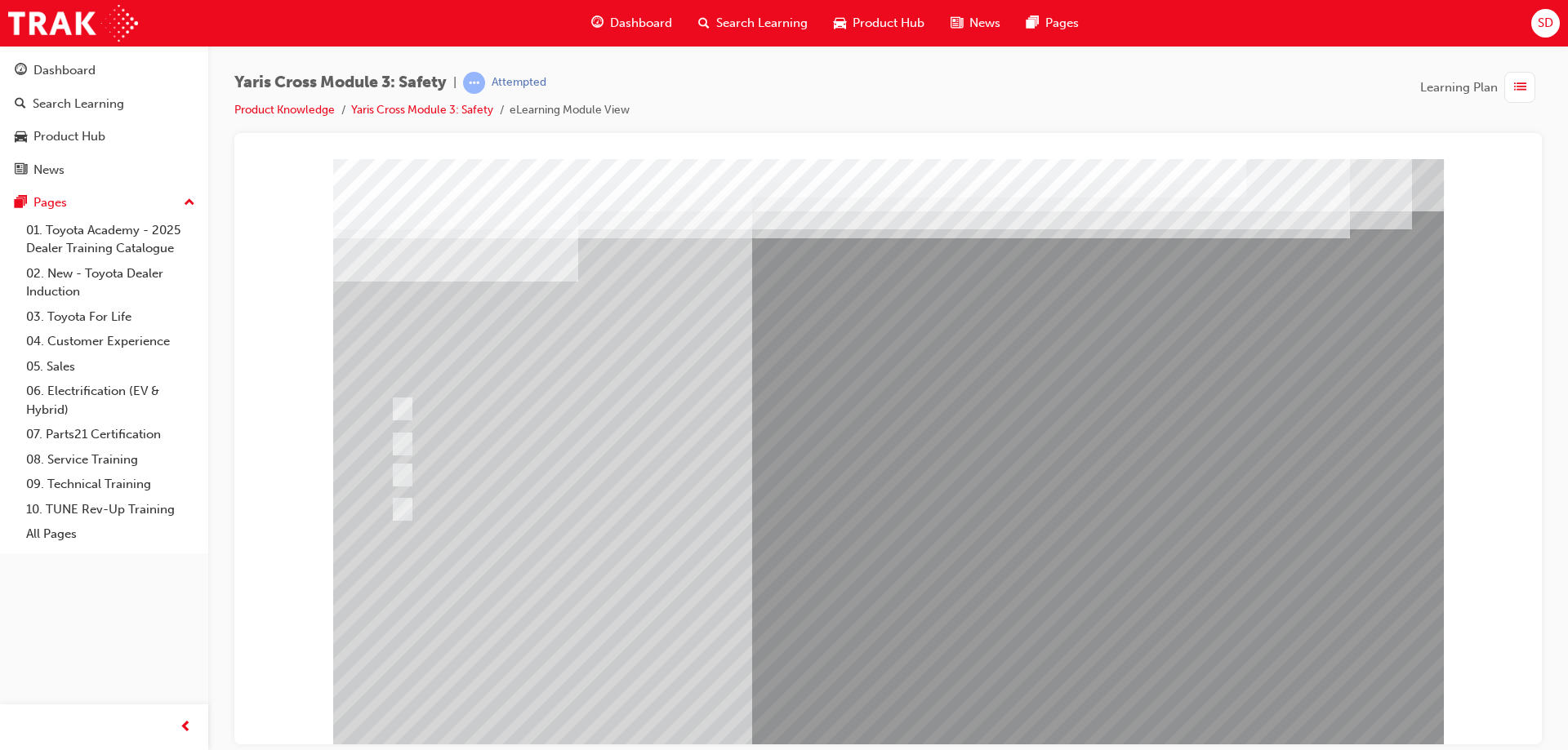
click at [403, 438] on div at bounding box center [889, 452] width 1111 height 587
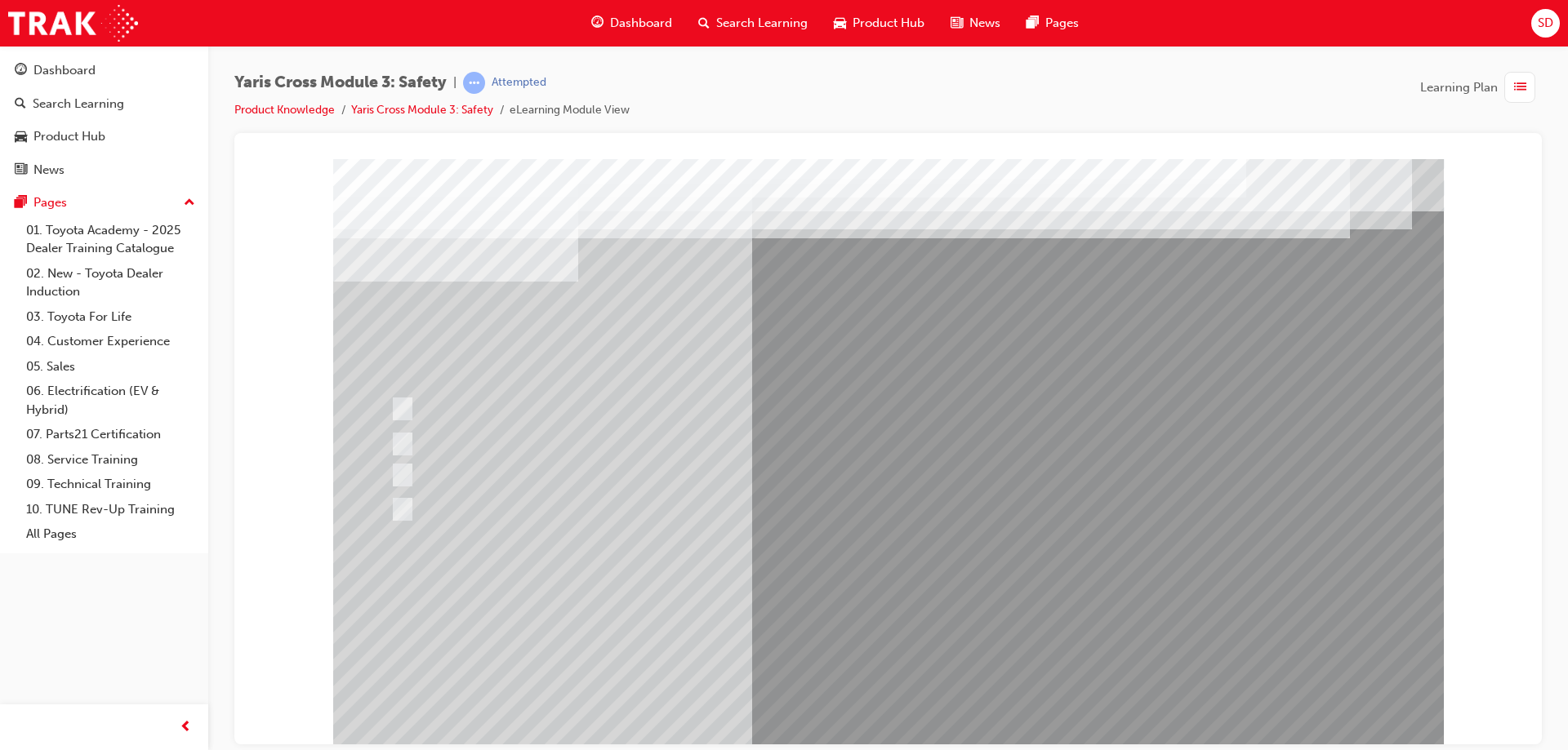
click at [401, 468] on div at bounding box center [889, 452] width 1111 height 587
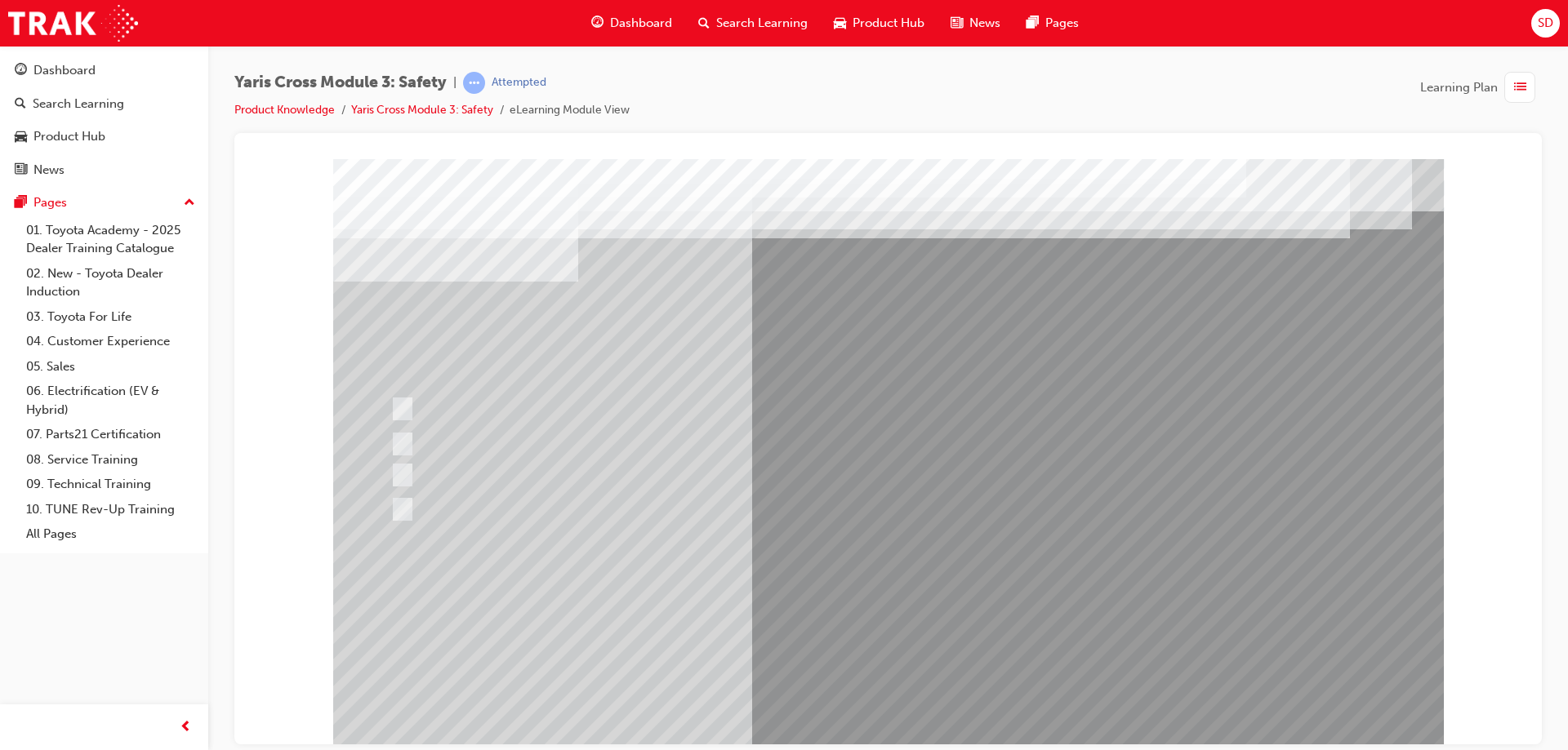
drag, startPoint x: 395, startPoint y: 397, endPoint x: 400, endPoint y: 406, distance: 10.3
click at [395, 399] on div at bounding box center [889, 452] width 1111 height 587
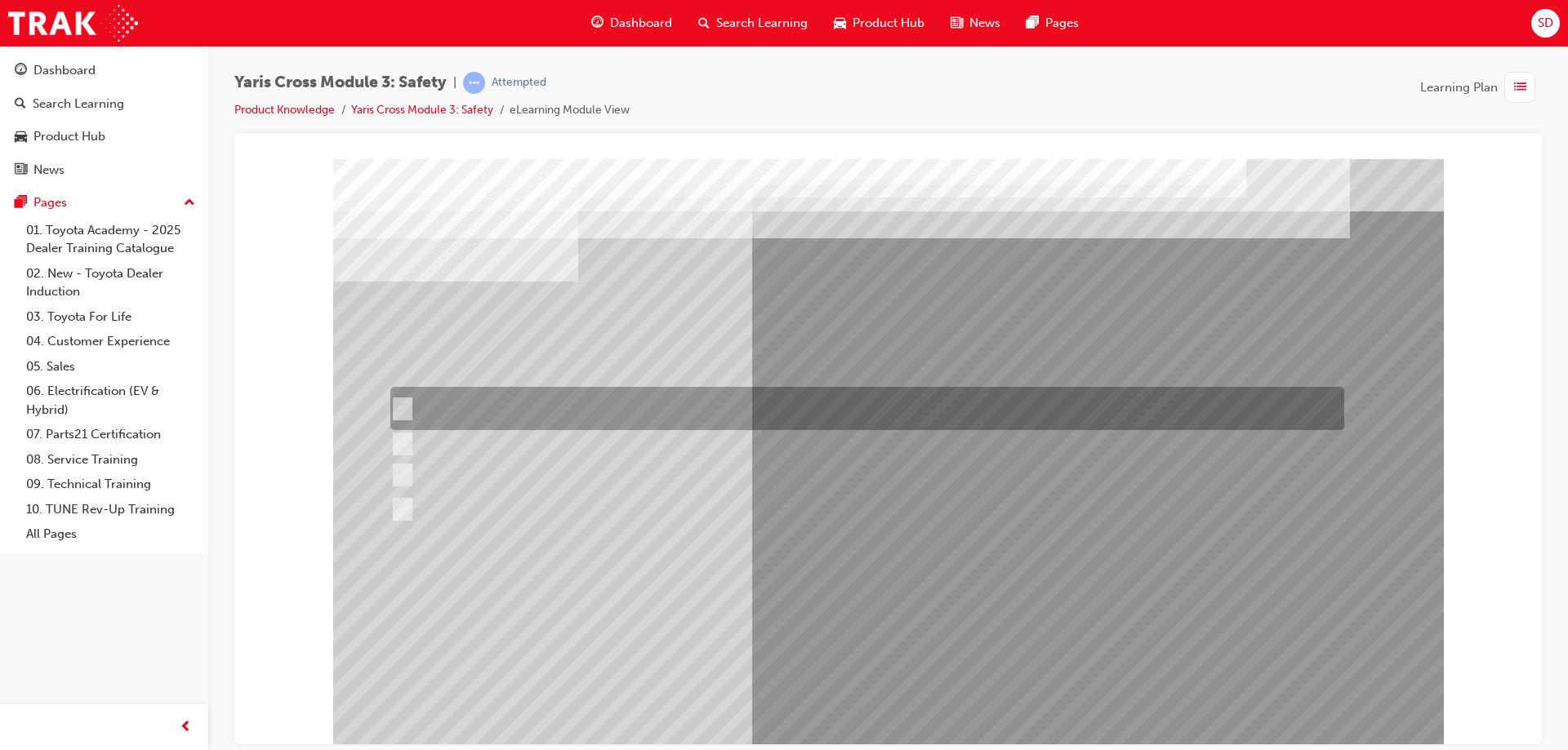
click at [401, 407] on input "Urban" at bounding box center [399, 409] width 18 height 18
radio input "true"
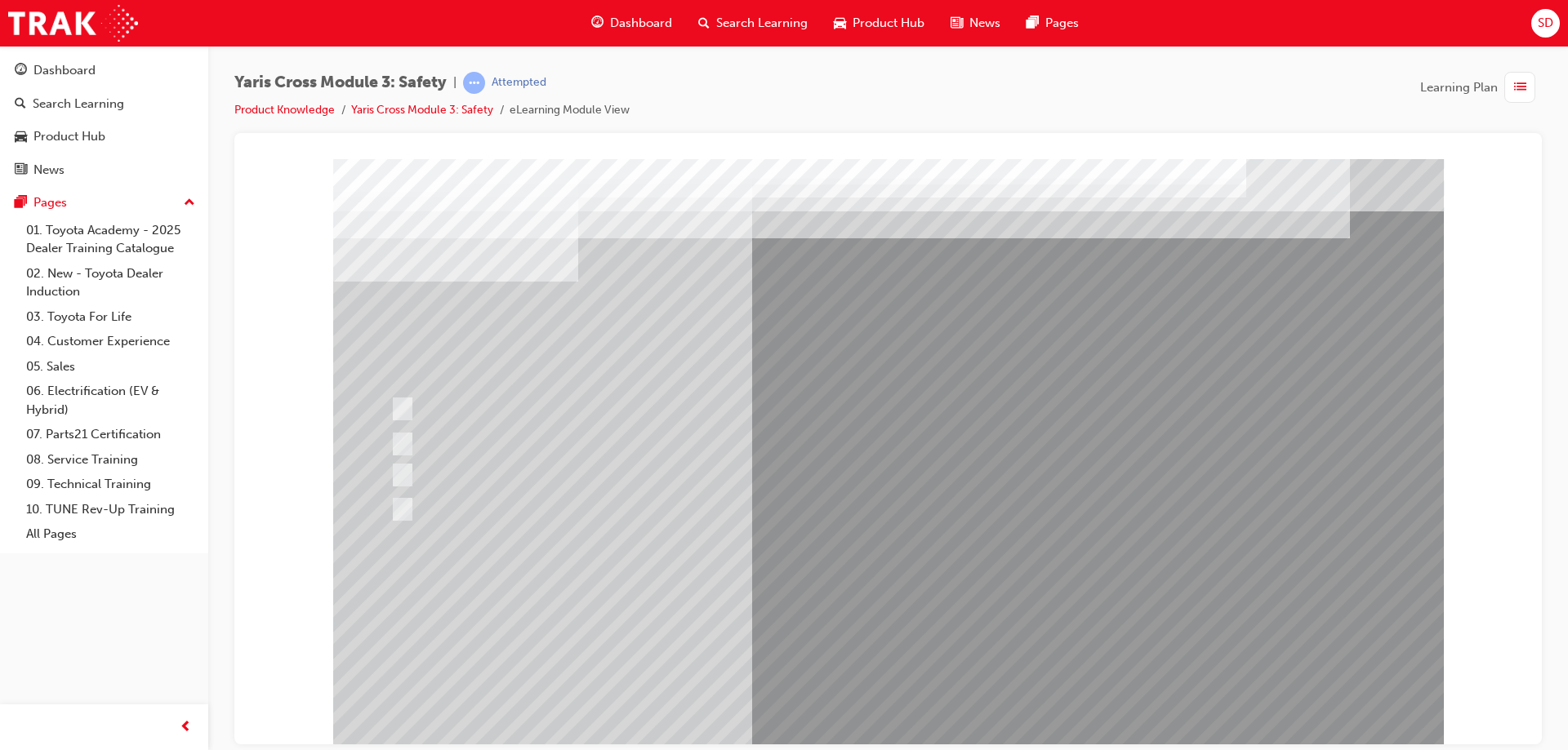
drag, startPoint x: 877, startPoint y: 559, endPoint x: 885, endPoint y: 583, distance: 25.3
drag, startPoint x: 916, startPoint y: 652, endPoint x: 924, endPoint y: 691, distance: 39.8
